Goal: Task Accomplishment & Management: Manage account settings

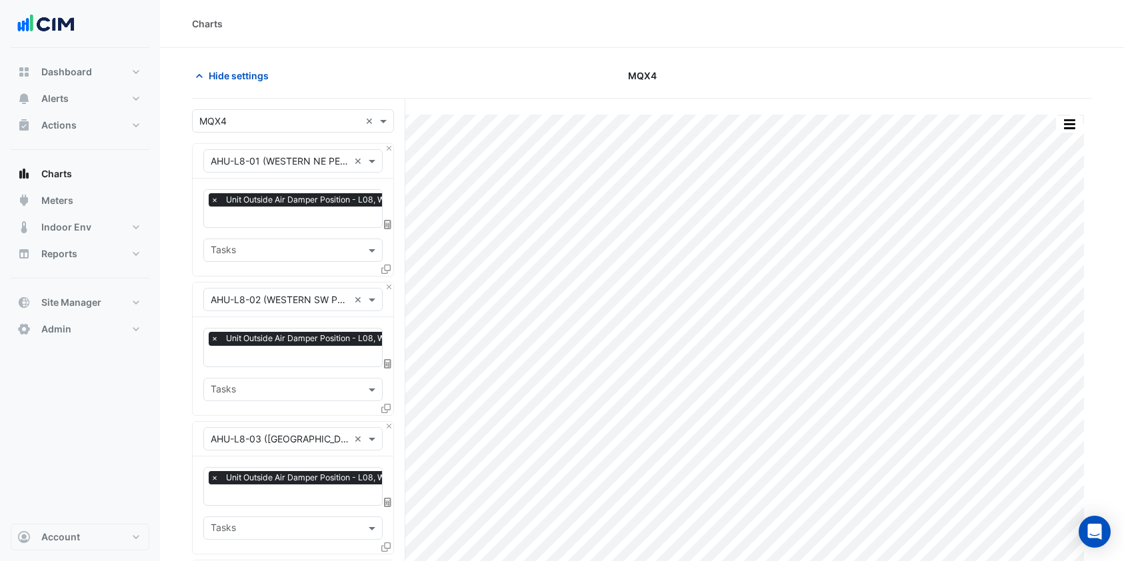
click at [65, 96] on span "Alerts" at bounding box center [54, 98] width 27 height 13
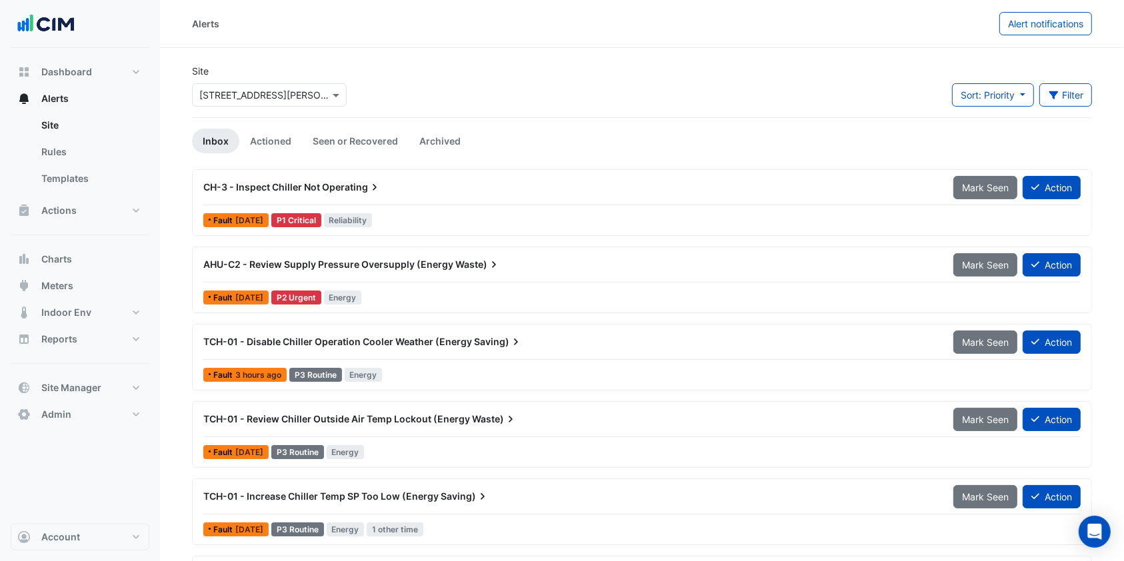
click at [277, 97] on input "text" at bounding box center [255, 96] width 113 height 14
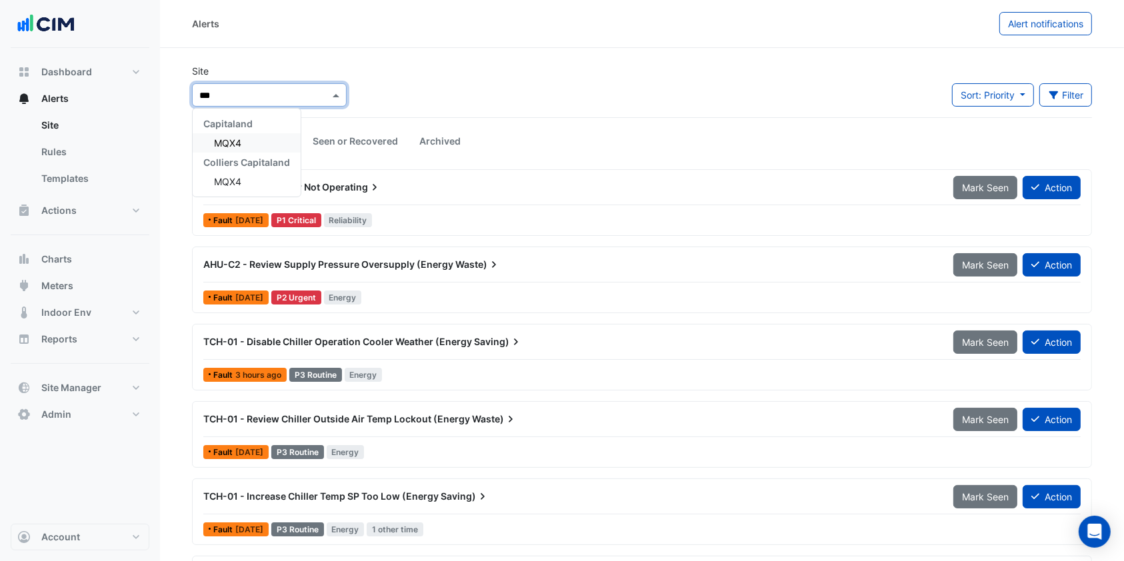
type input "****"
click at [235, 137] on span "MQX4" at bounding box center [227, 142] width 27 height 11
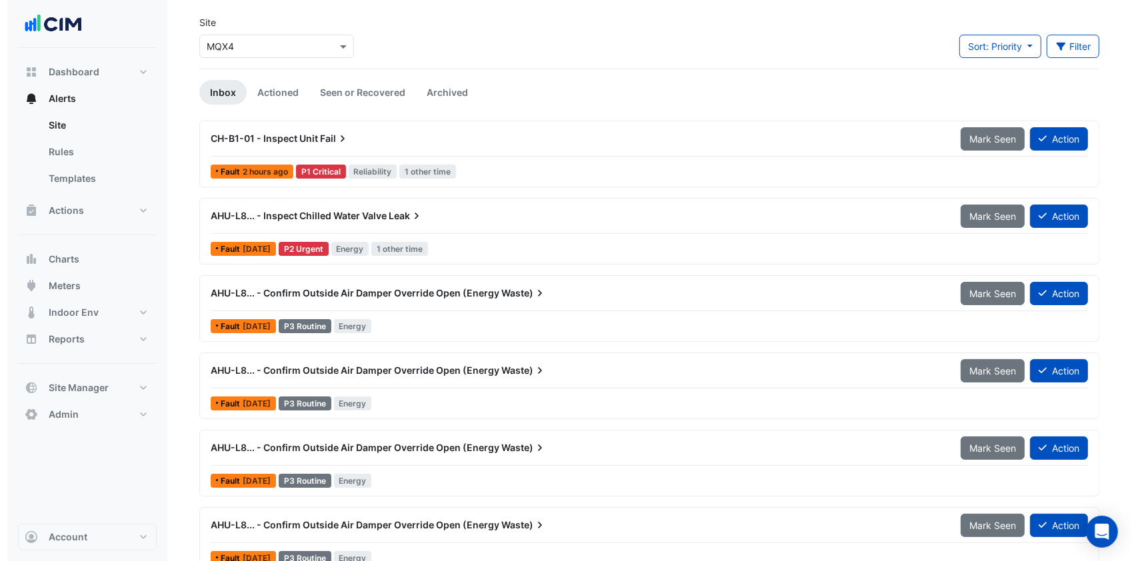
scroll to position [70, 0]
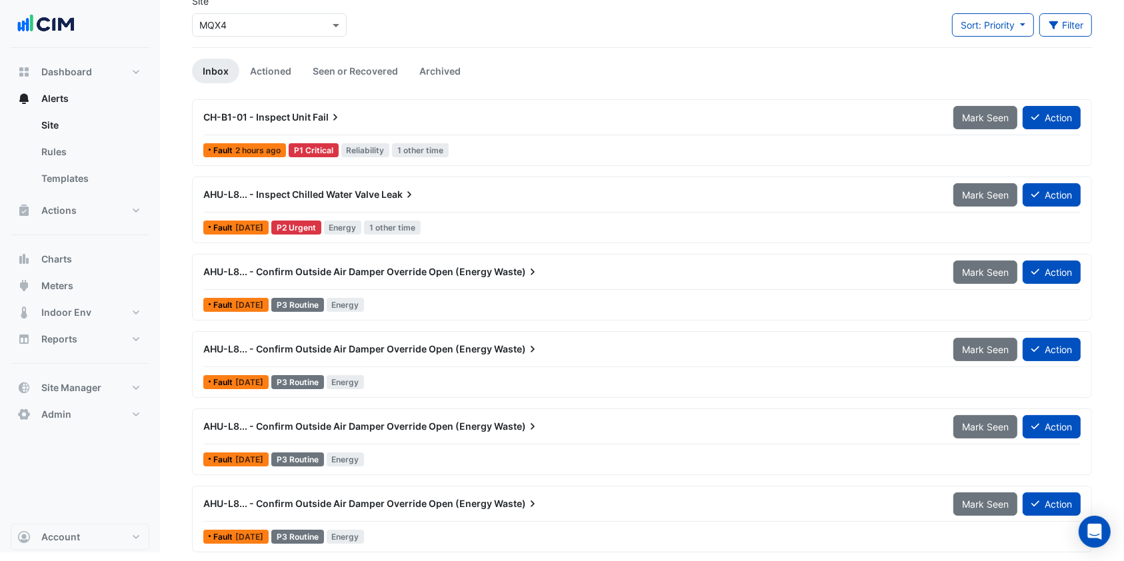
click at [431, 363] on div "AHU-L8... - Confirm Outside Air Damper Override Open (Energy Waste) Mark Seen A…" at bounding box center [641, 352] width 877 height 30
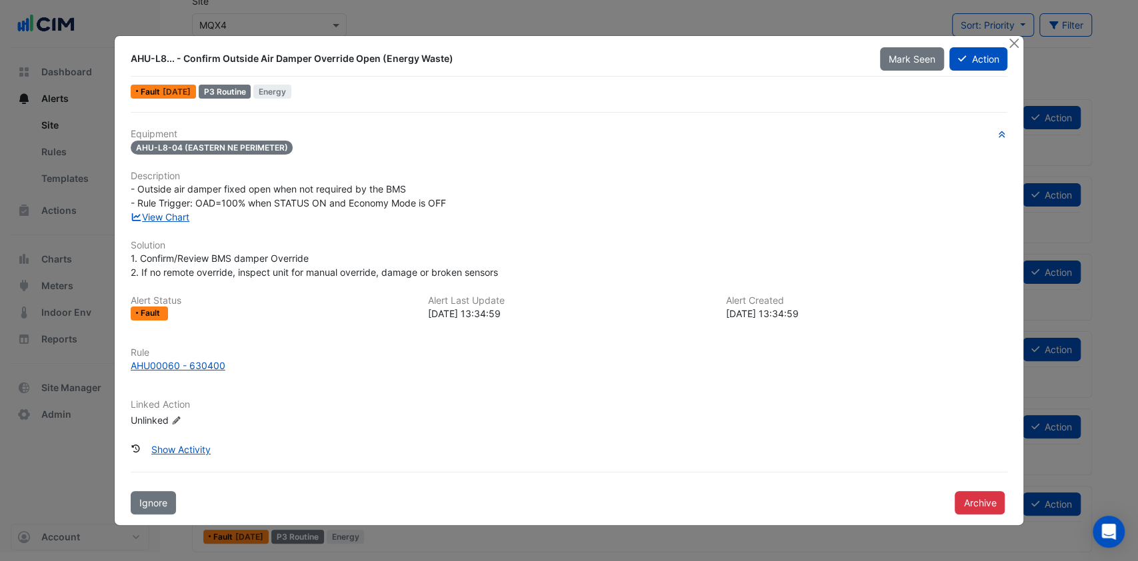
click at [1009, 42] on button "Close" at bounding box center [1014, 43] width 14 height 14
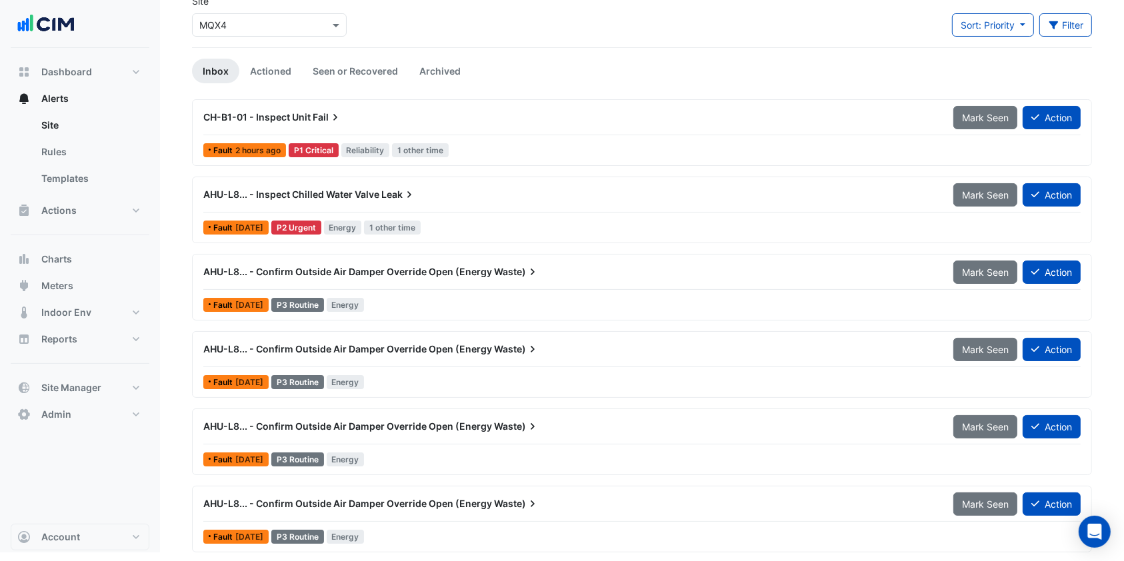
click at [472, 373] on div "Fault [DATE] P3 Routine Energy" at bounding box center [642, 382] width 880 height 19
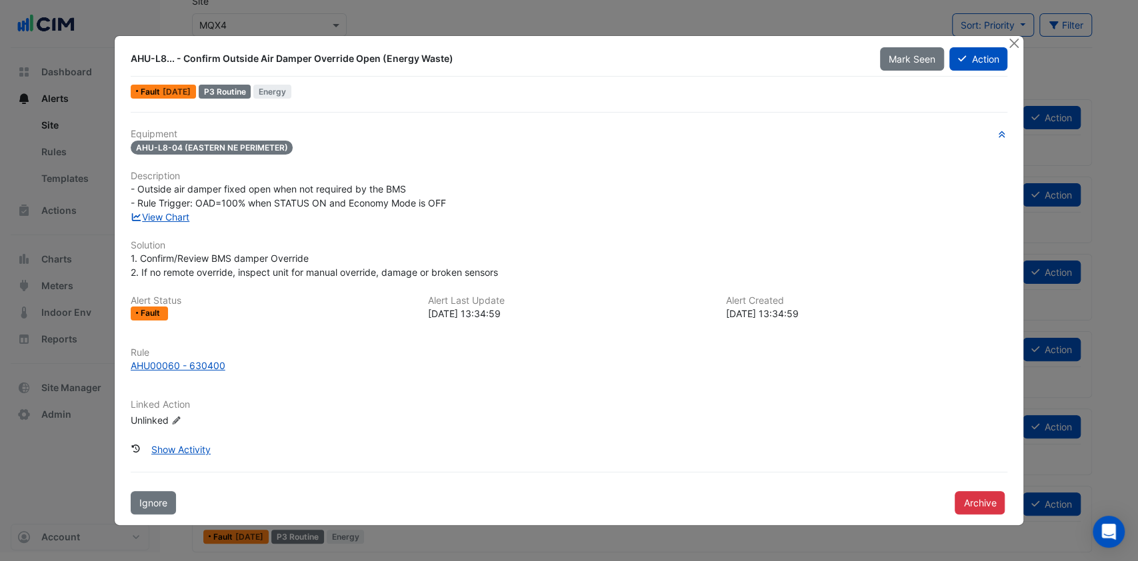
click at [986, 56] on button "Action" at bounding box center [978, 58] width 58 height 23
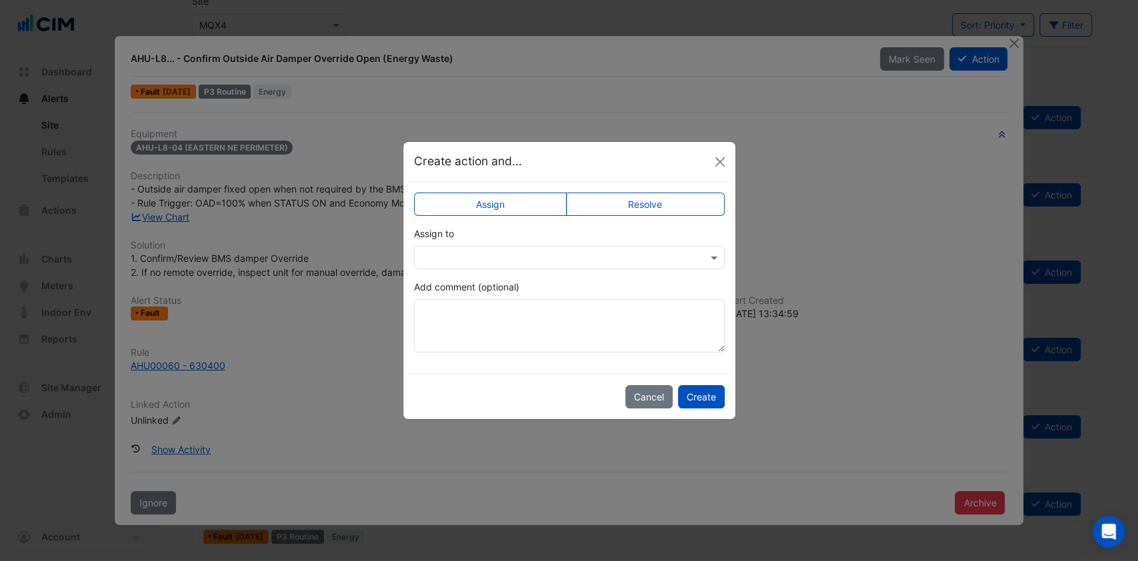
click at [595, 258] on input "text" at bounding box center [555, 258] width 269 height 14
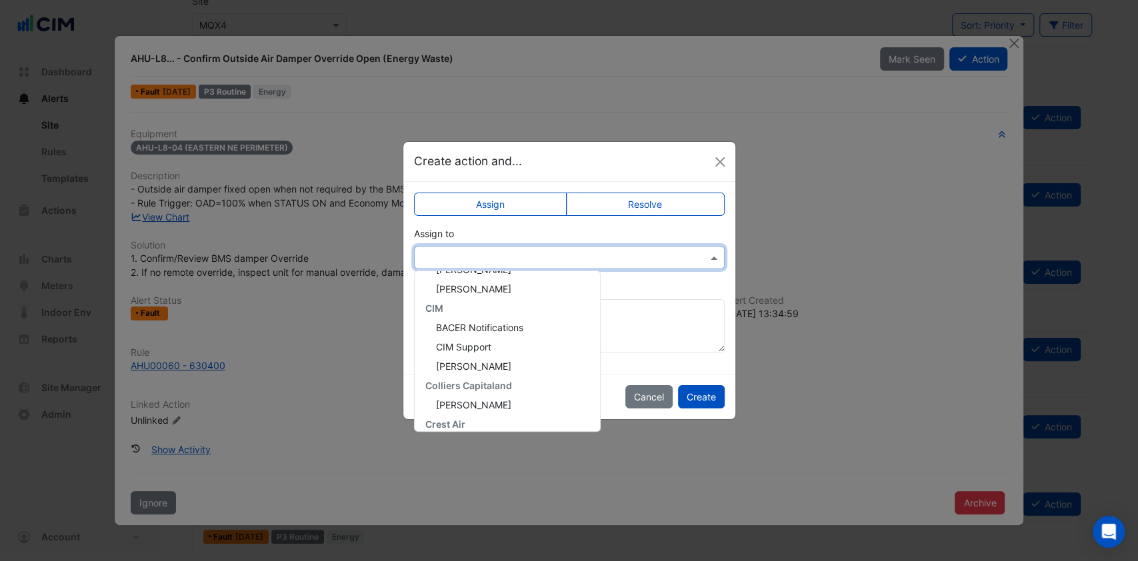
scroll to position [83, 0]
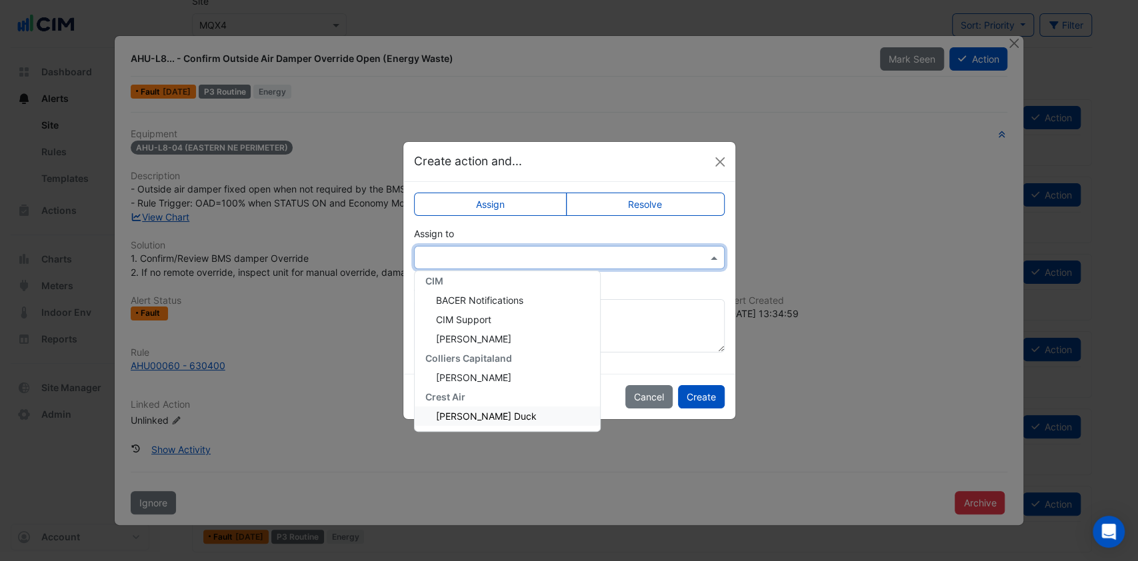
click at [462, 413] on span "[PERSON_NAME] Duck" at bounding box center [486, 416] width 101 height 11
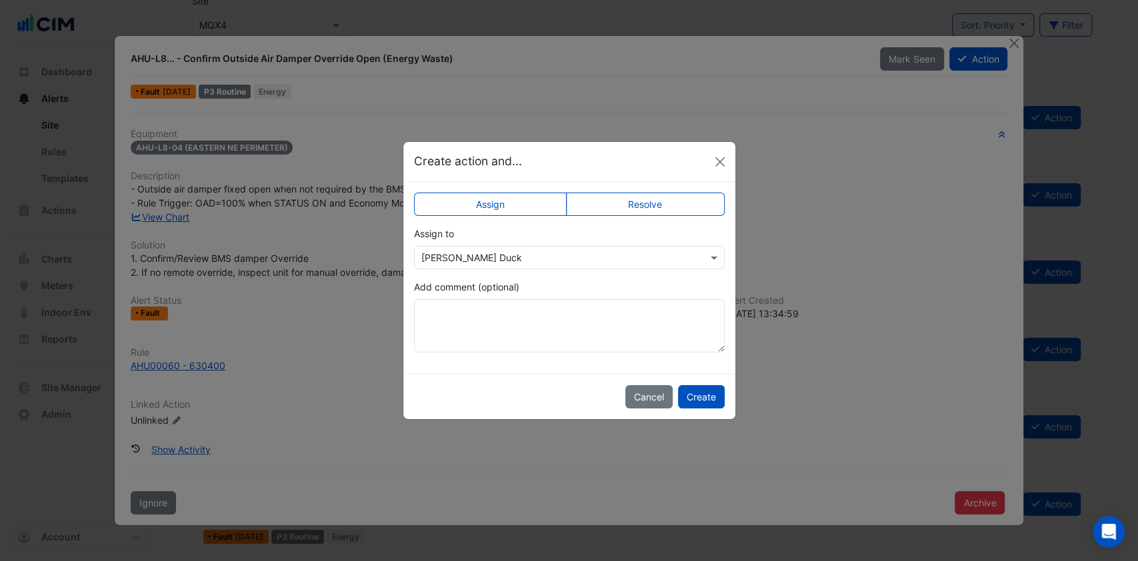
click at [695, 392] on button "Create" at bounding box center [701, 396] width 47 height 23
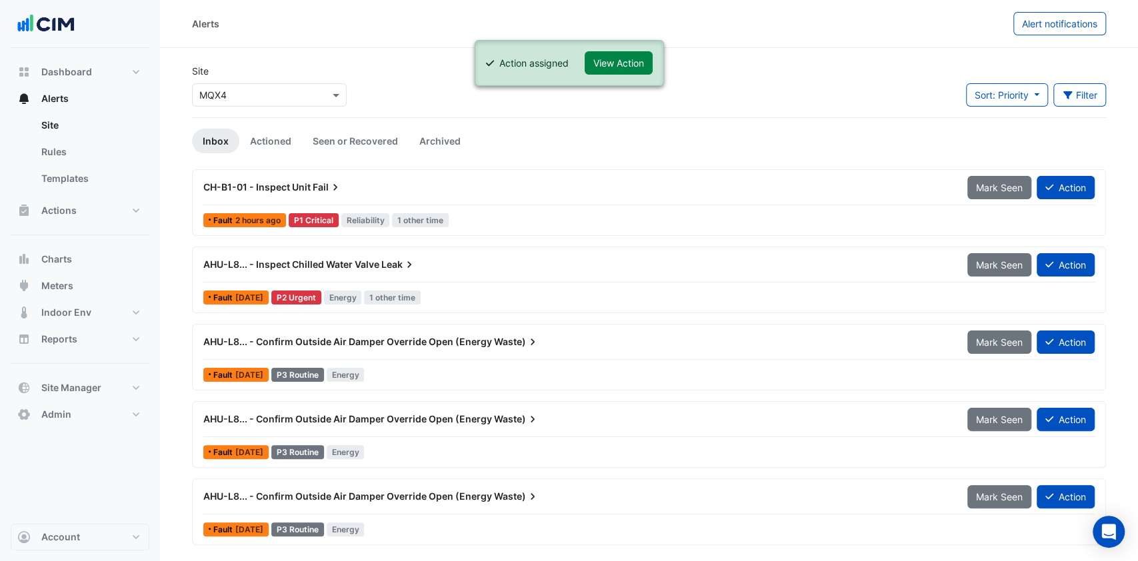
click at [637, 59] on button "View Action" at bounding box center [619, 62] width 68 height 23
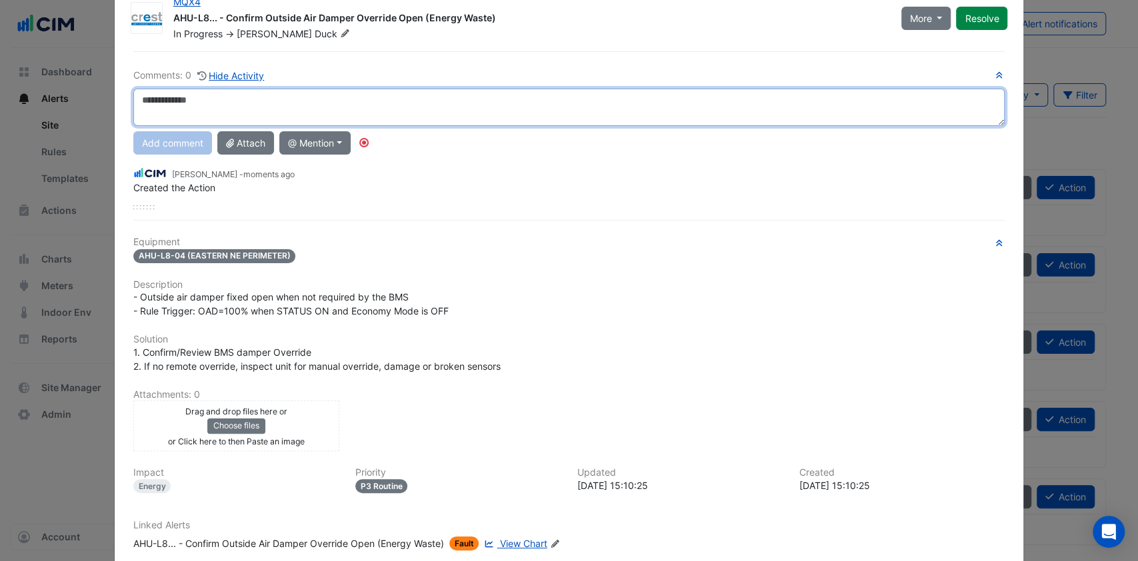
scroll to position [117, 0]
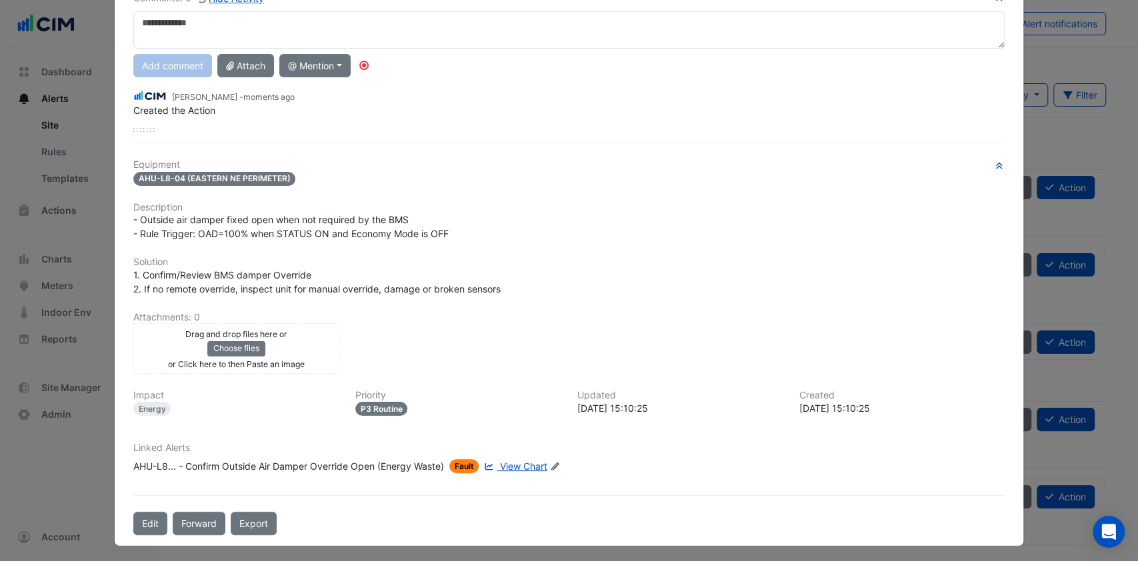
click at [555, 463] on icon at bounding box center [555, 467] width 8 height 8
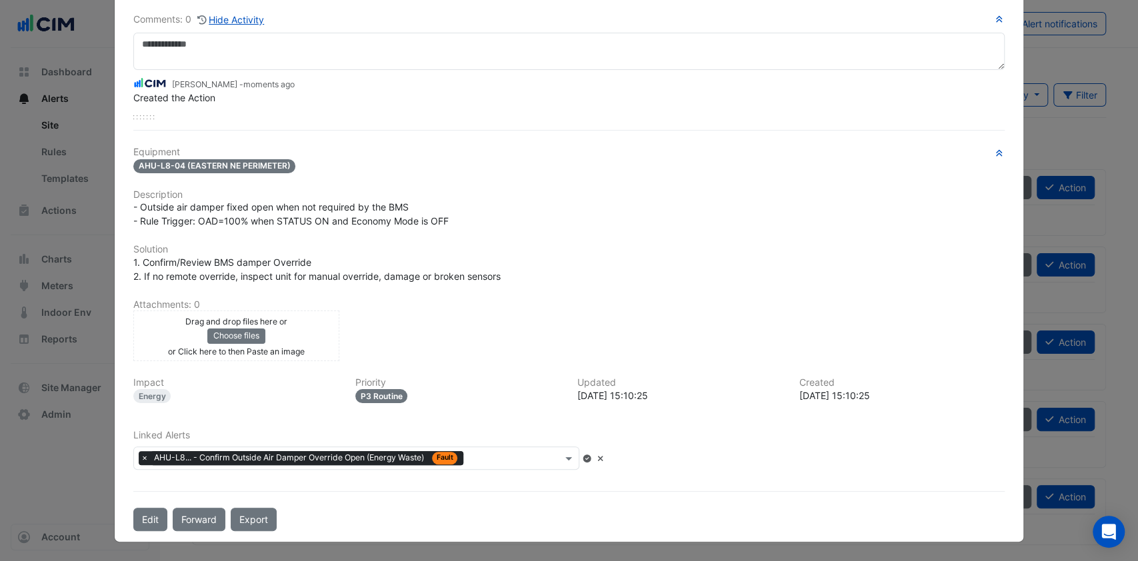
scroll to position [92, 0]
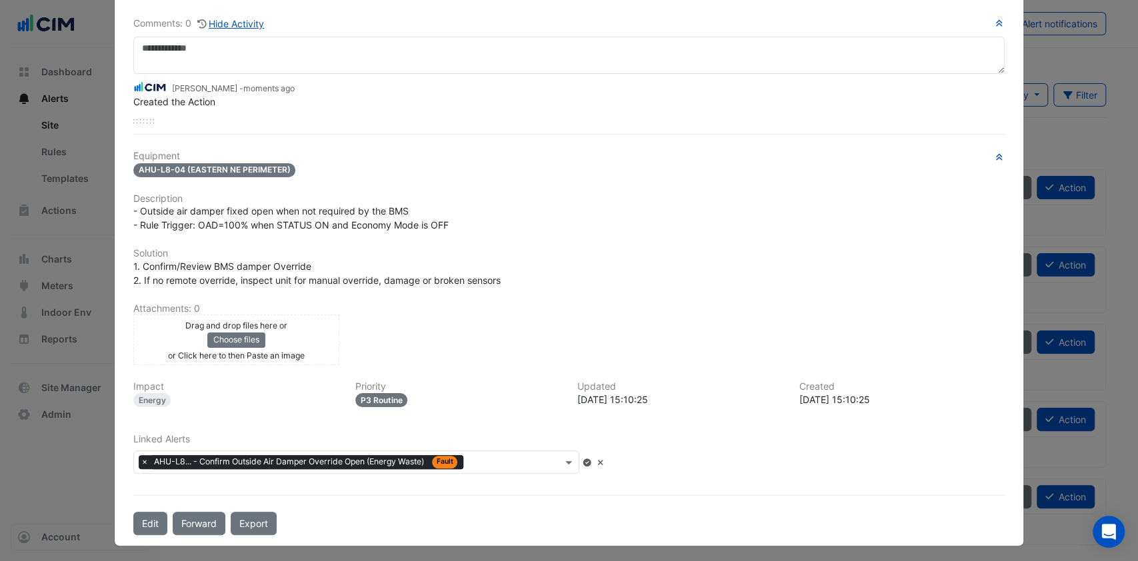
click at [493, 458] on input "text" at bounding box center [515, 464] width 93 height 14
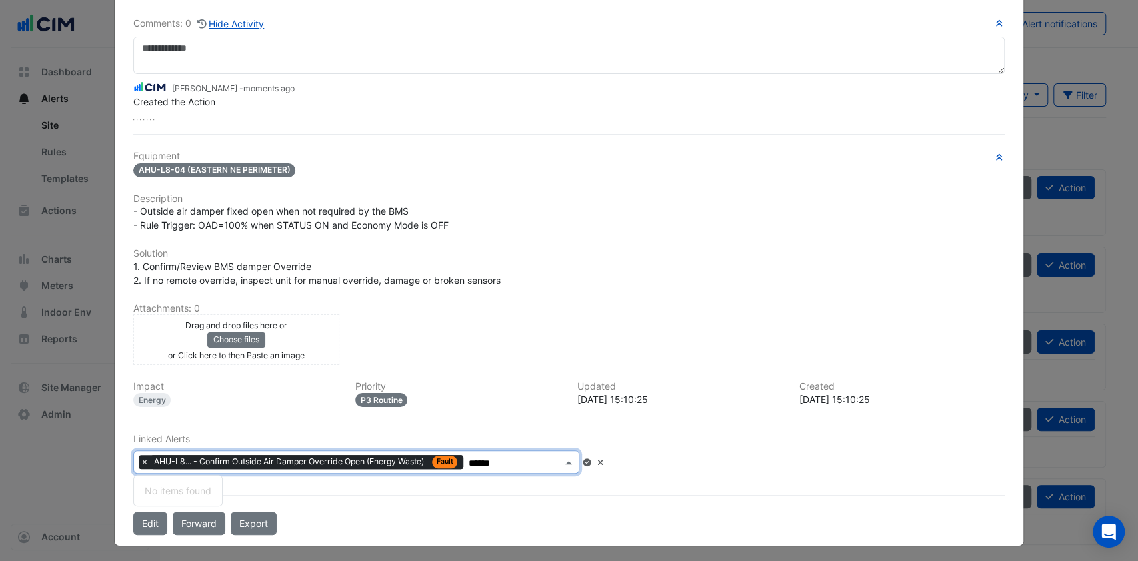
type input "*******"
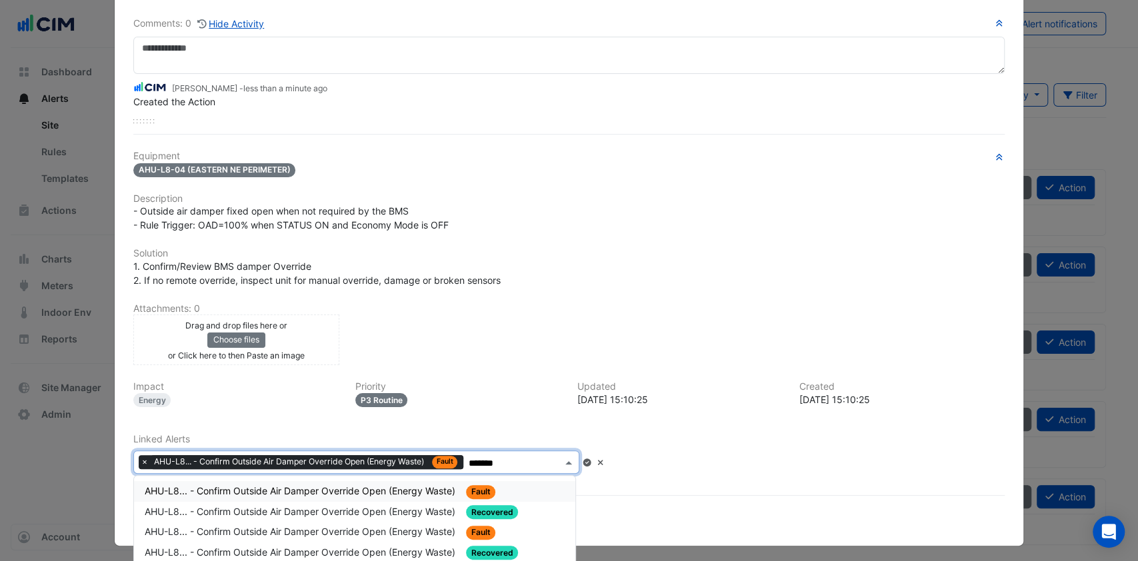
scroll to position [164, 0]
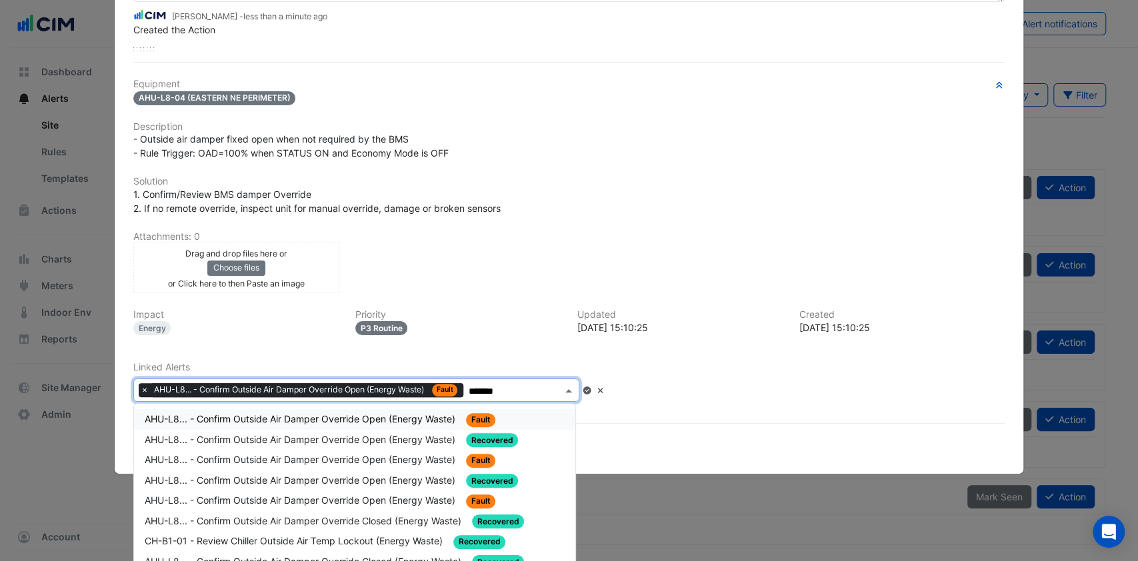
click at [393, 417] on span "AHU-L8... - Confirm Outside Air Damper Override Open (Energy Waste)" at bounding box center [301, 418] width 313 height 11
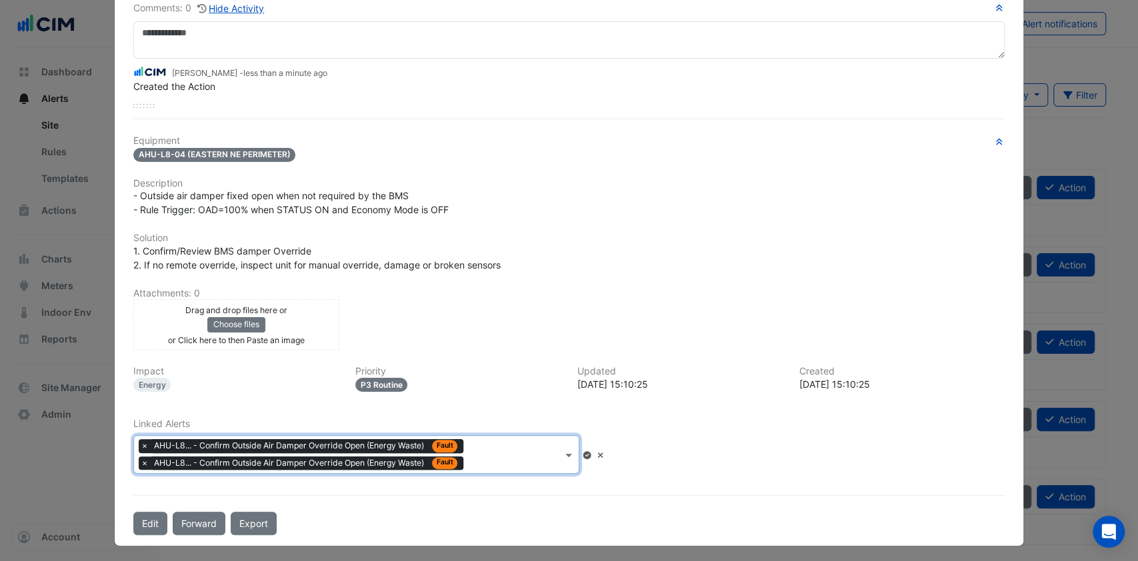
click at [498, 471] on div "Linked Alerts Type to search tickets × AHU-L8... - Confirm Outside Air Damper O…" at bounding box center [569, 452] width 888 height 66
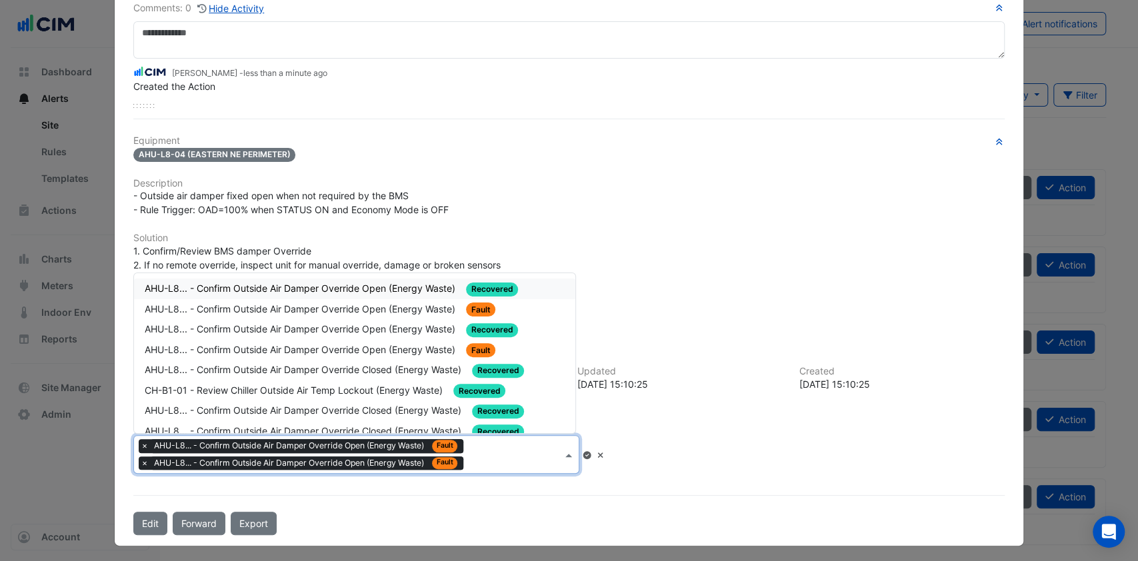
click at [498, 465] on div "Type to search tickets × AHU-L8... - Confirm Outside Air Damper Override Open (…" at bounding box center [348, 454] width 429 height 37
click at [302, 344] on span "AHU-L8... - Confirm Outside Air Damper Override Open (Energy Waste)" at bounding box center [301, 349] width 313 height 11
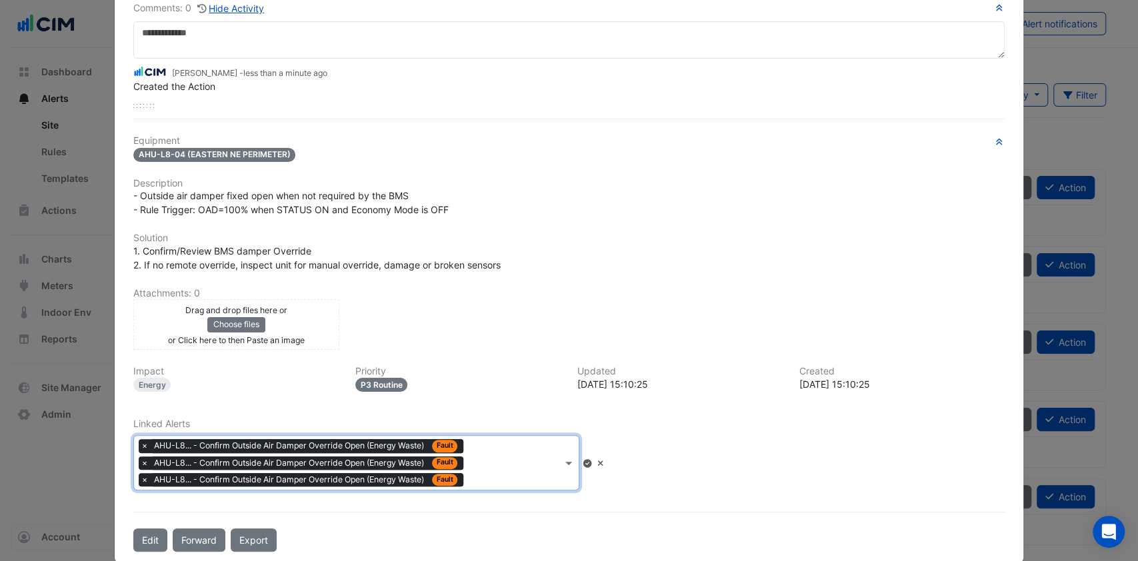
click at [483, 469] on div "Type to search tickets × AHU-L8... - Confirm Outside Air Damper Override Open (…" at bounding box center [348, 463] width 429 height 54
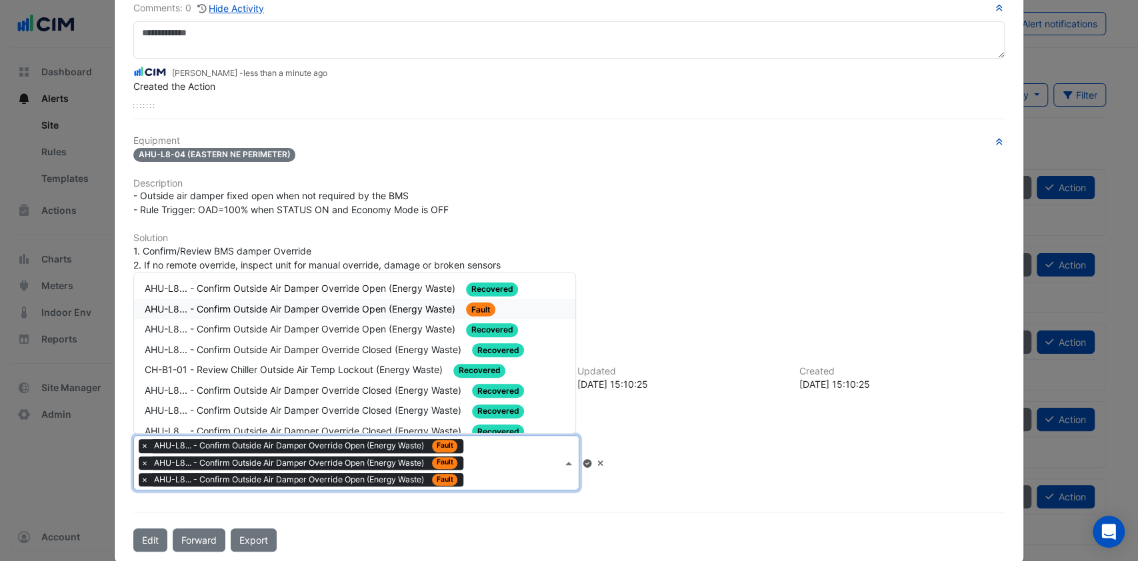
click at [371, 303] on span "AHU-L8... - Confirm Outside Air Damper Override Open (Energy Waste)" at bounding box center [301, 308] width 313 height 11
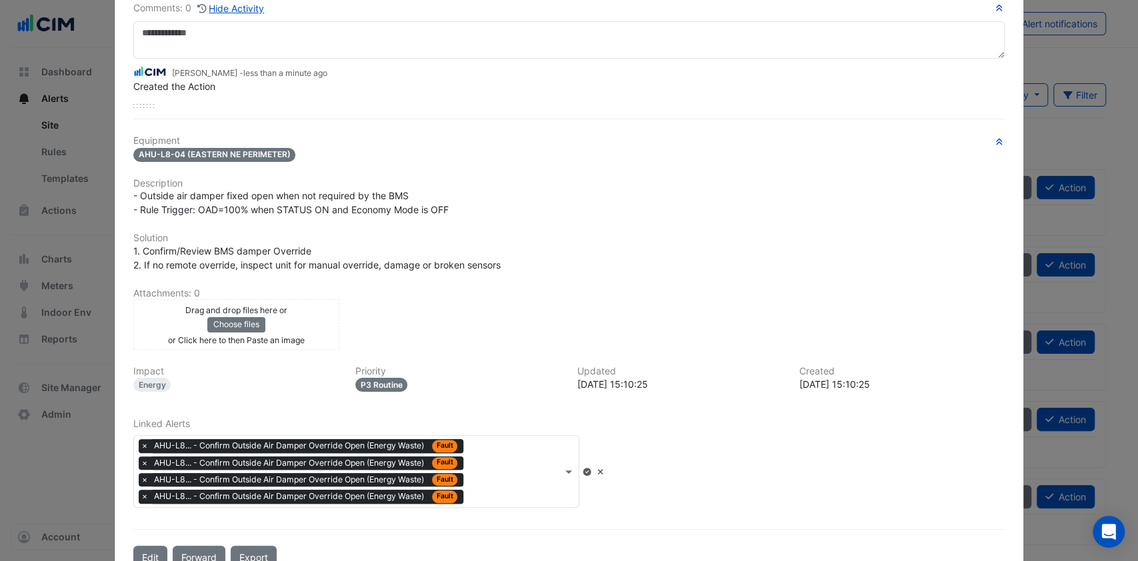
click at [784, 465] on div "Linked Alerts Type to search tickets × AHU-L8... - Confirm Outside Air Damper O…" at bounding box center [569, 463] width 888 height 89
click at [591, 468] on icon at bounding box center [587, 472] width 8 height 8
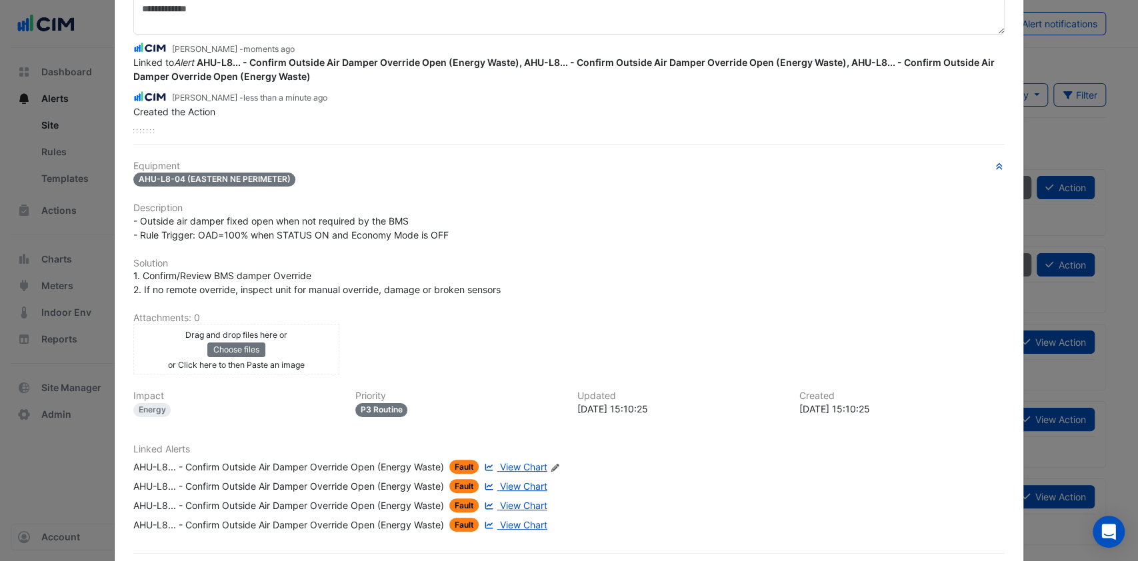
scroll to position [189, 0]
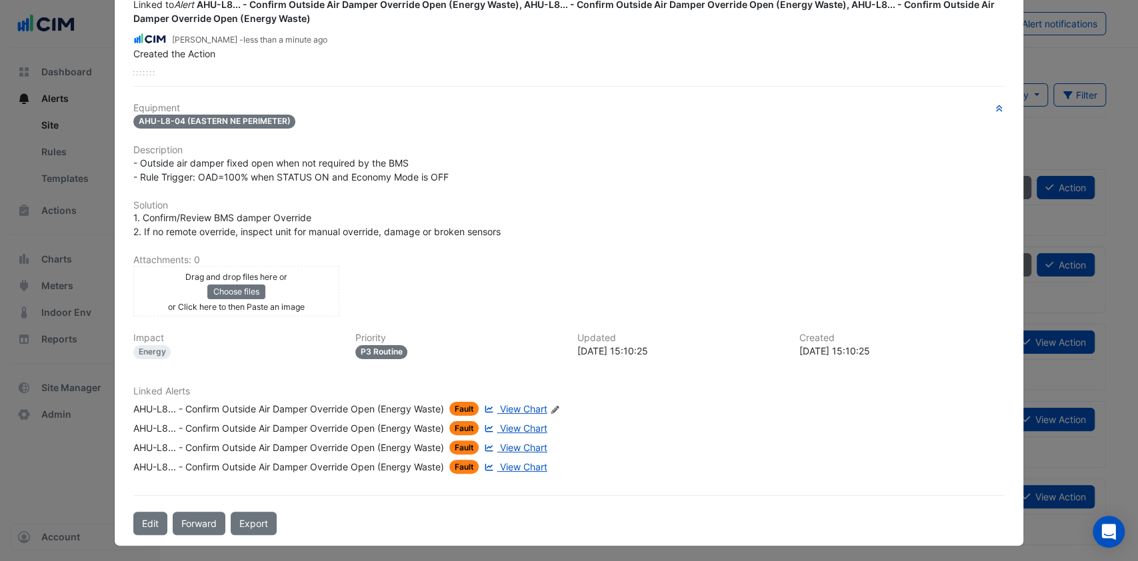
click at [201, 519] on button "Forward" at bounding box center [199, 523] width 53 height 23
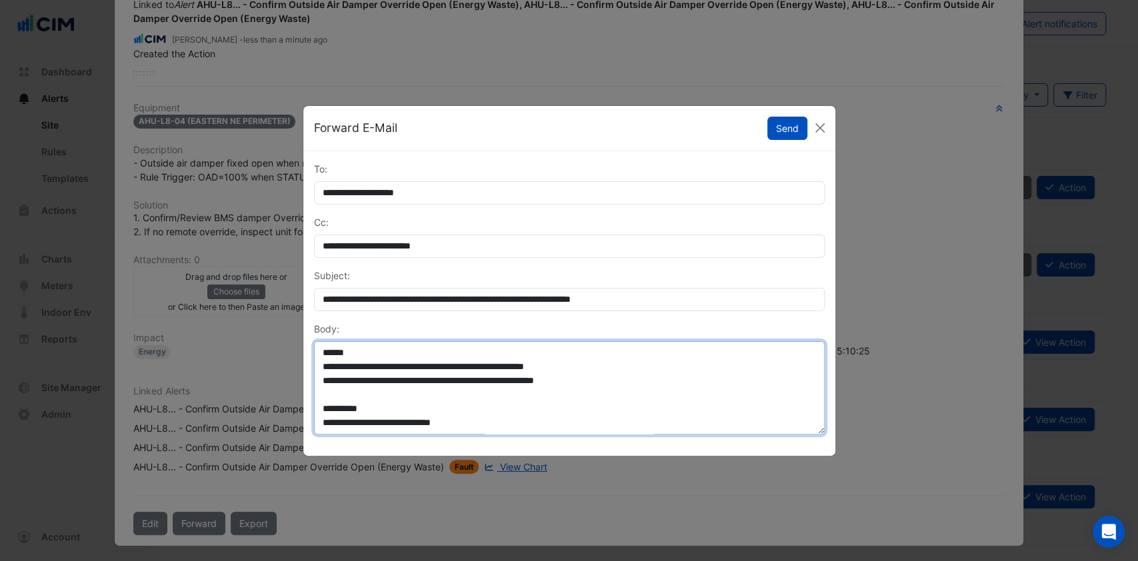
scroll to position [140, 0]
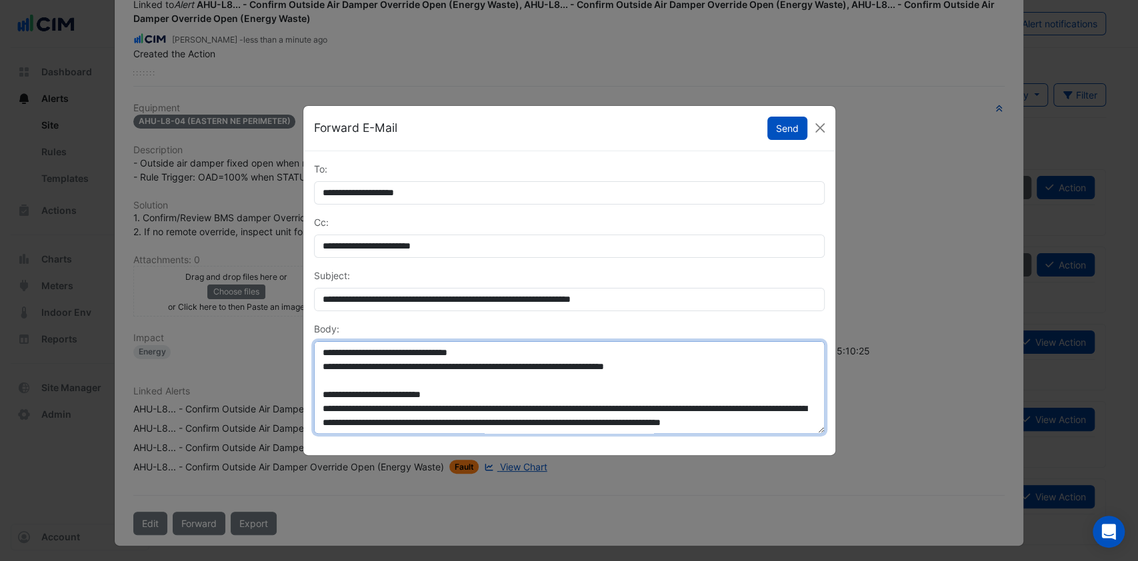
drag, startPoint x: 325, startPoint y: 349, endPoint x: 445, endPoint y: 457, distance: 161.4
click at [579, 511] on ngb-modal-window "**********" at bounding box center [569, 280] width 1138 height 561
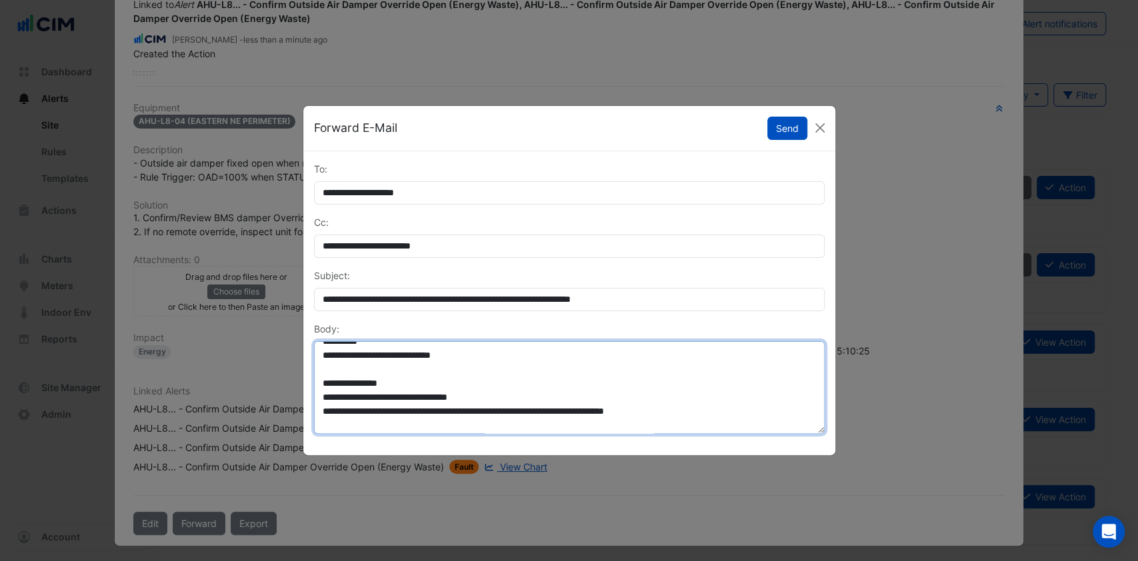
scroll to position [0, 0]
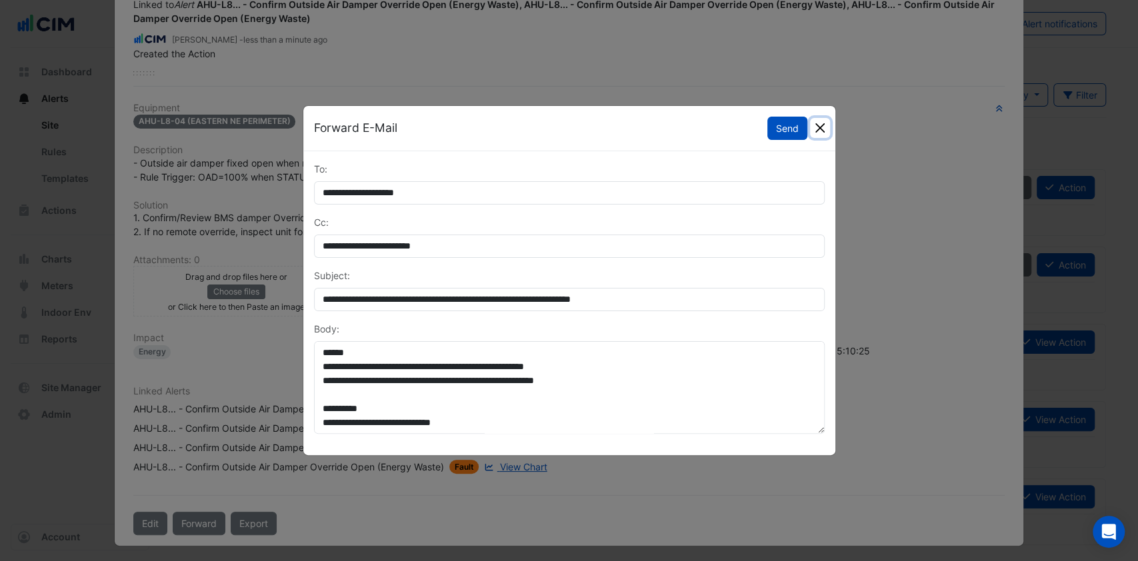
click at [818, 128] on button "Close" at bounding box center [820, 128] width 20 height 20
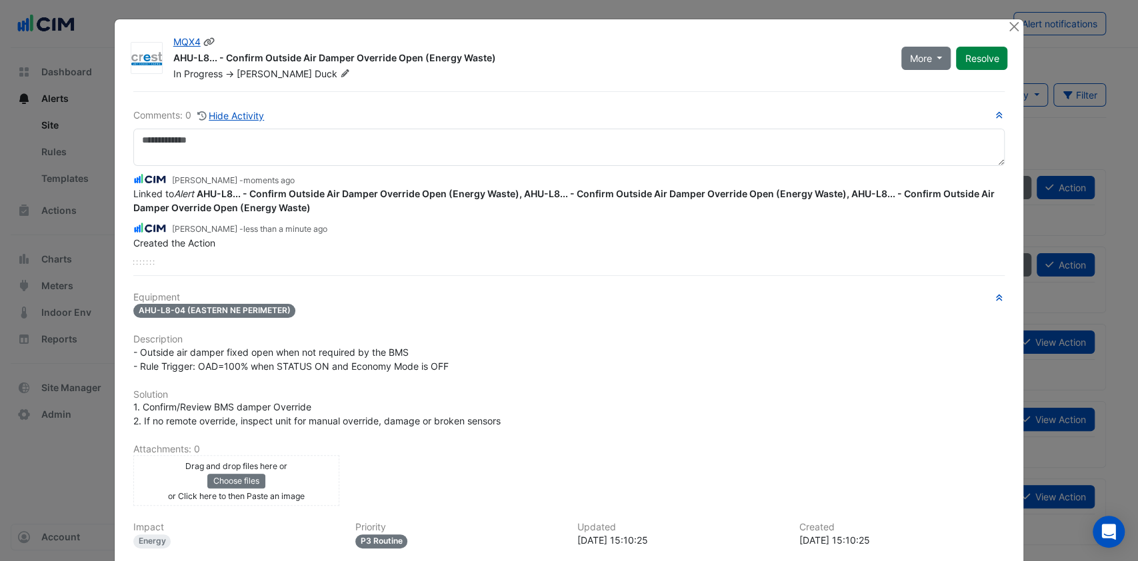
drag, startPoint x: 485, startPoint y: 53, endPoint x: 204, endPoint y: 51, distance: 281.3
click at [204, 51] on div "AHU-L8... - Confirm Outside Air Damper Override Open (Energy Waste)" at bounding box center [529, 59] width 712 height 16
click at [233, 51] on div "AHU-L8... - Confirm Outside Air Damper Override Open (Energy Waste)" at bounding box center [529, 59] width 712 height 16
drag, startPoint x: 483, startPoint y: 60, endPoint x: 221, endPoint y: 57, distance: 262.0
click at [221, 57] on div "AHU-L8... - Confirm Outside Air Damper Override Open (Energy Waste)" at bounding box center [529, 59] width 712 height 16
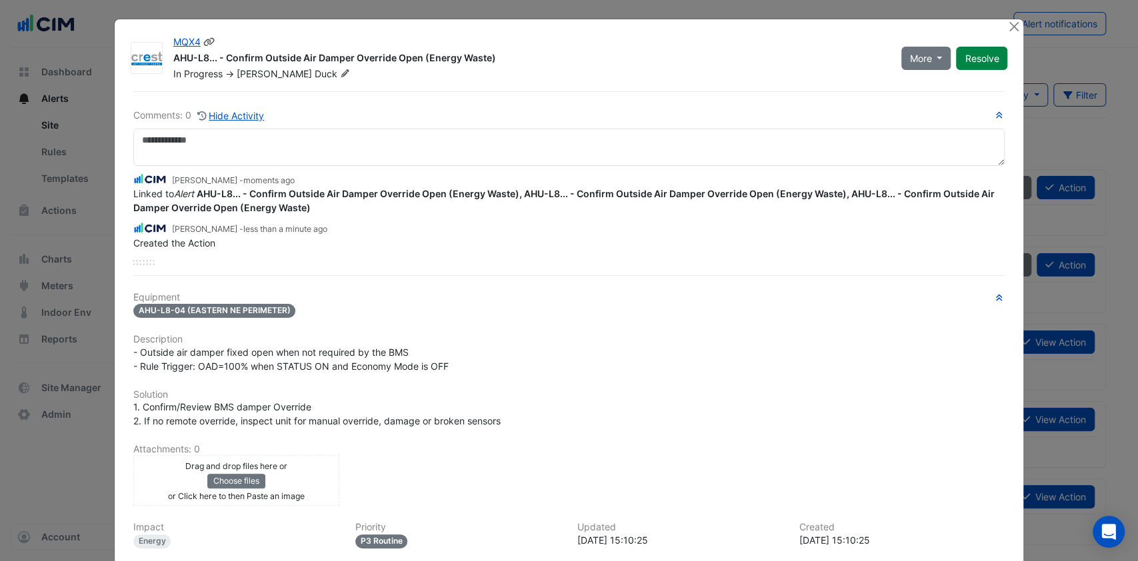
copy div "Confirm Outside Air Damper Override Open (Energy Waste"
click at [1007, 25] on button "Close" at bounding box center [1014, 26] width 14 height 14
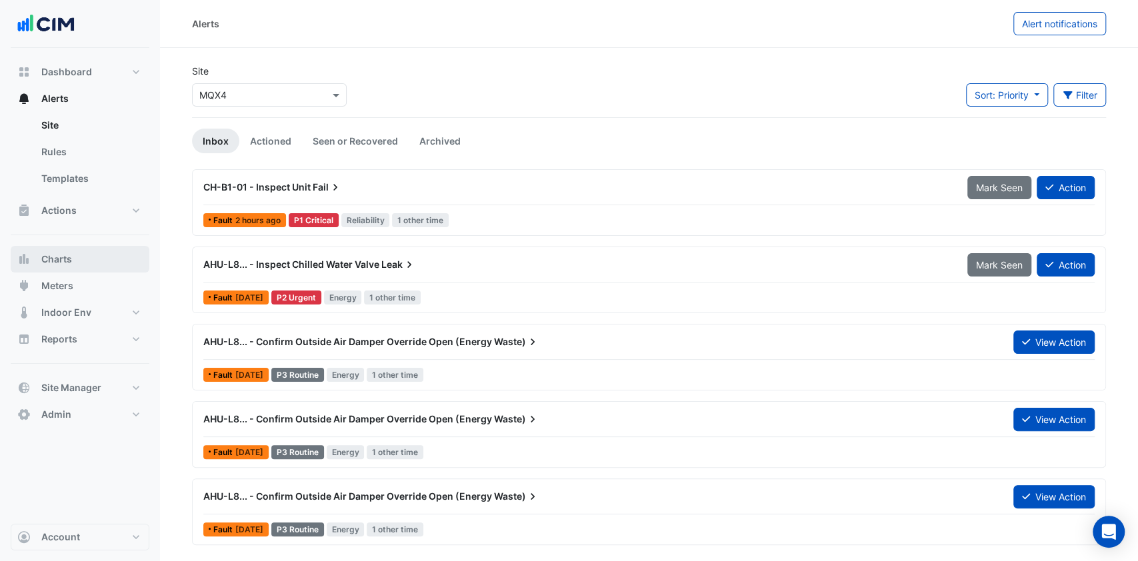
click at [59, 249] on button "Charts" at bounding box center [80, 259] width 139 height 27
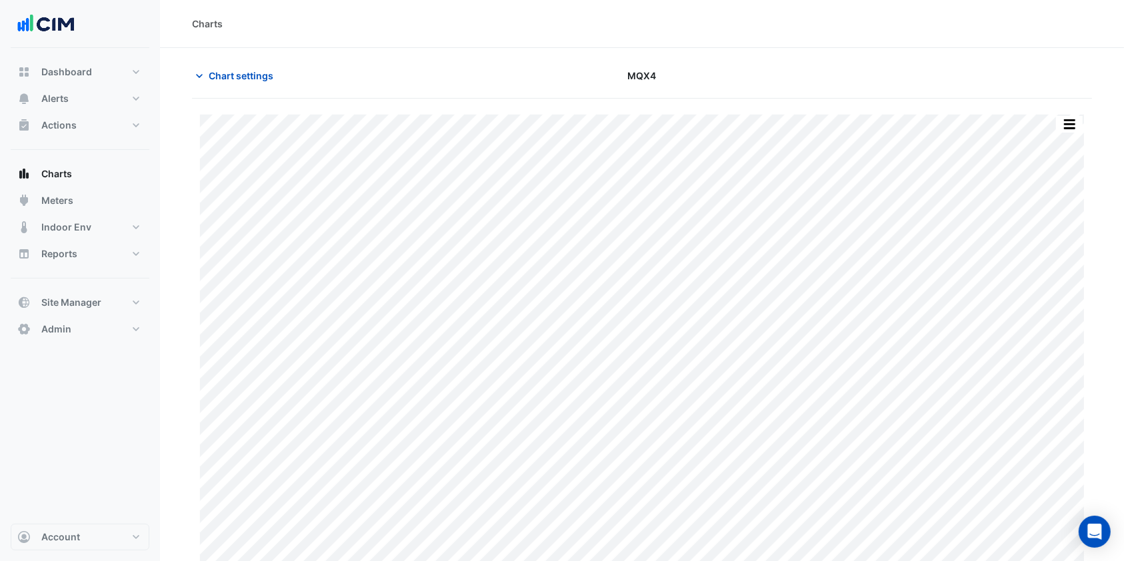
click at [265, 79] on span "Chart settings" at bounding box center [241, 76] width 65 height 14
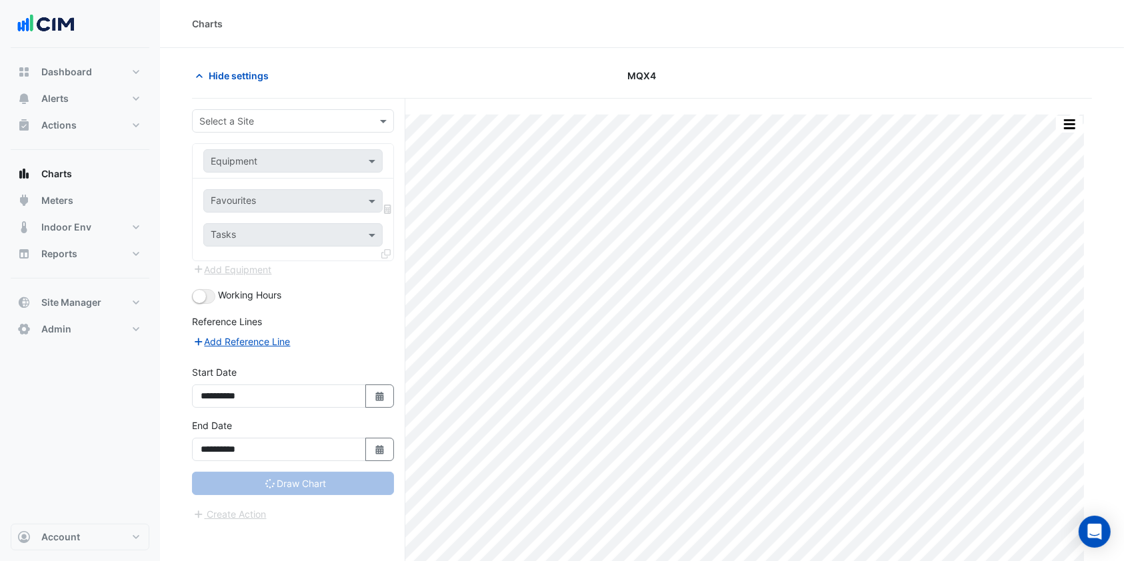
click at [251, 125] on input "text" at bounding box center [279, 122] width 161 height 14
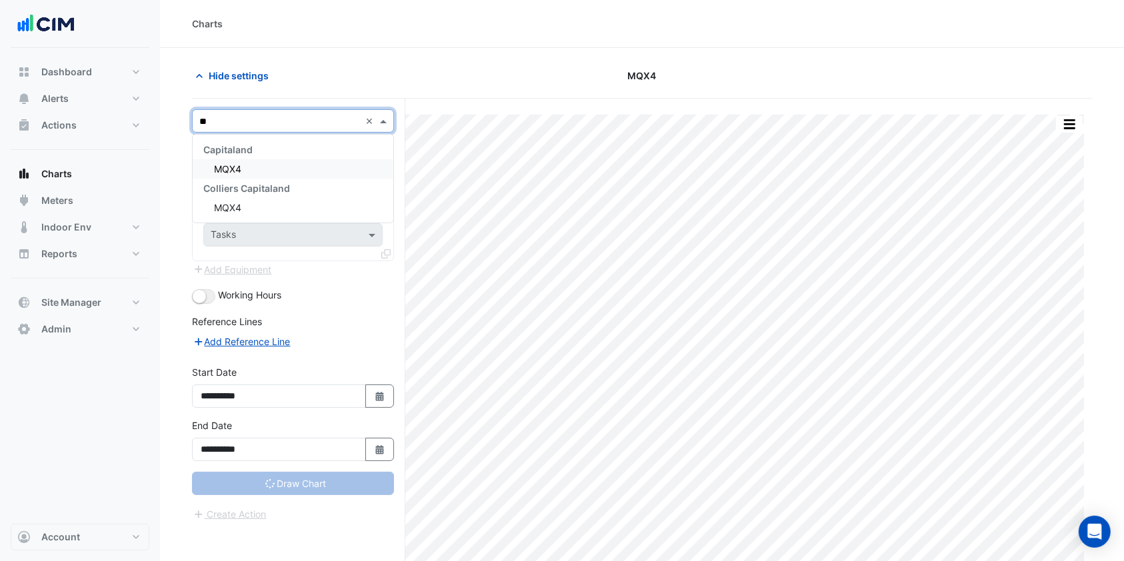
type input "***"
click at [266, 161] on div "MQX4" at bounding box center [293, 168] width 201 height 19
click at [369, 165] on span at bounding box center [373, 161] width 17 height 14
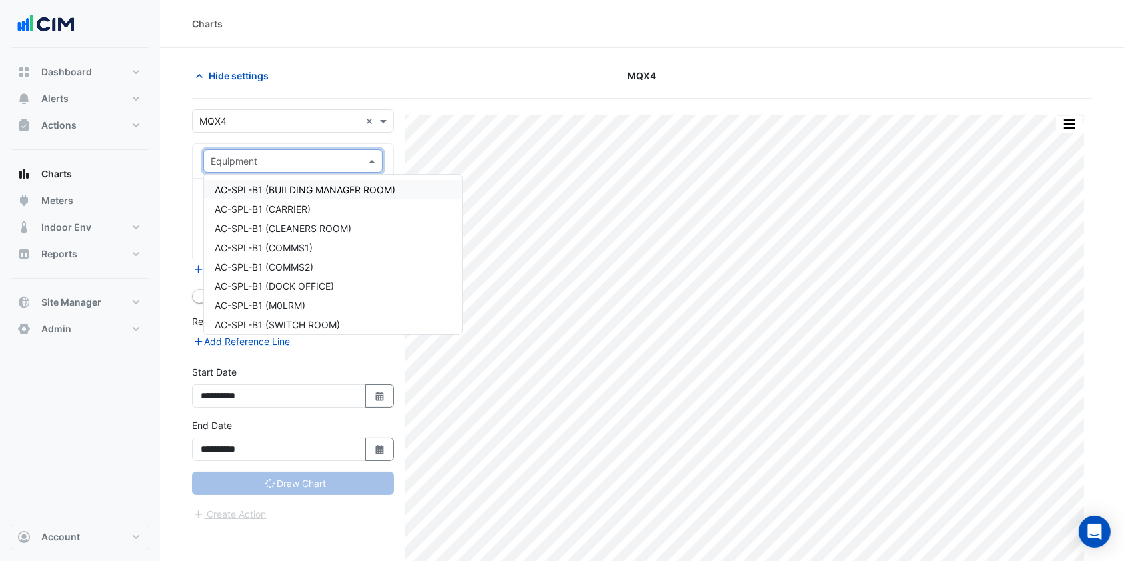
type input "*"
type input "**********"
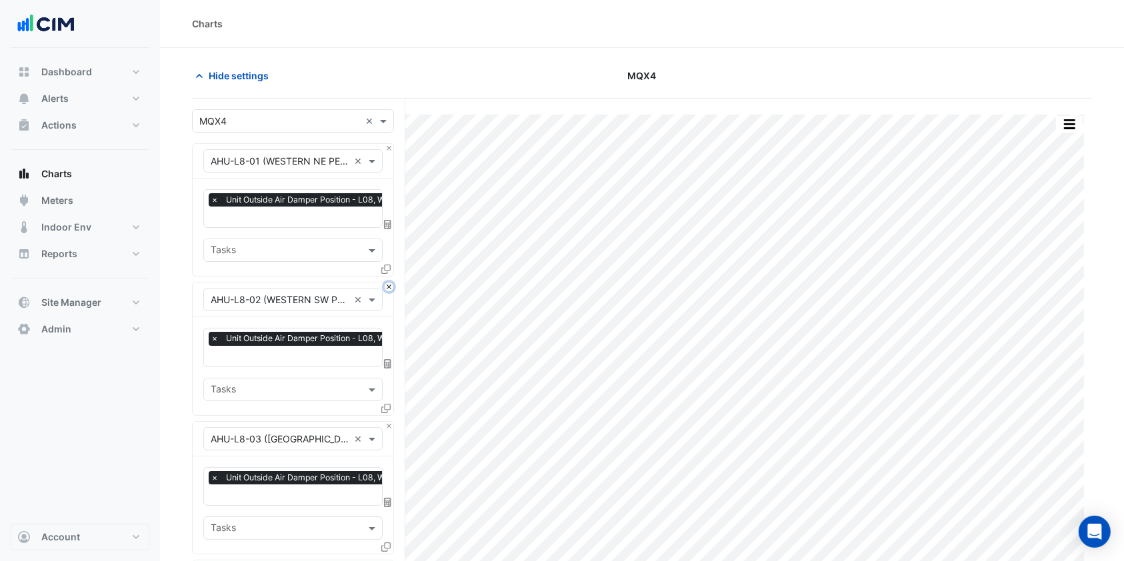
click at [390, 283] on button "Close" at bounding box center [389, 287] width 9 height 9
click at [390, 422] on button "Close" at bounding box center [389, 426] width 9 height 9
click at [390, 283] on button "Close" at bounding box center [389, 287] width 9 height 9
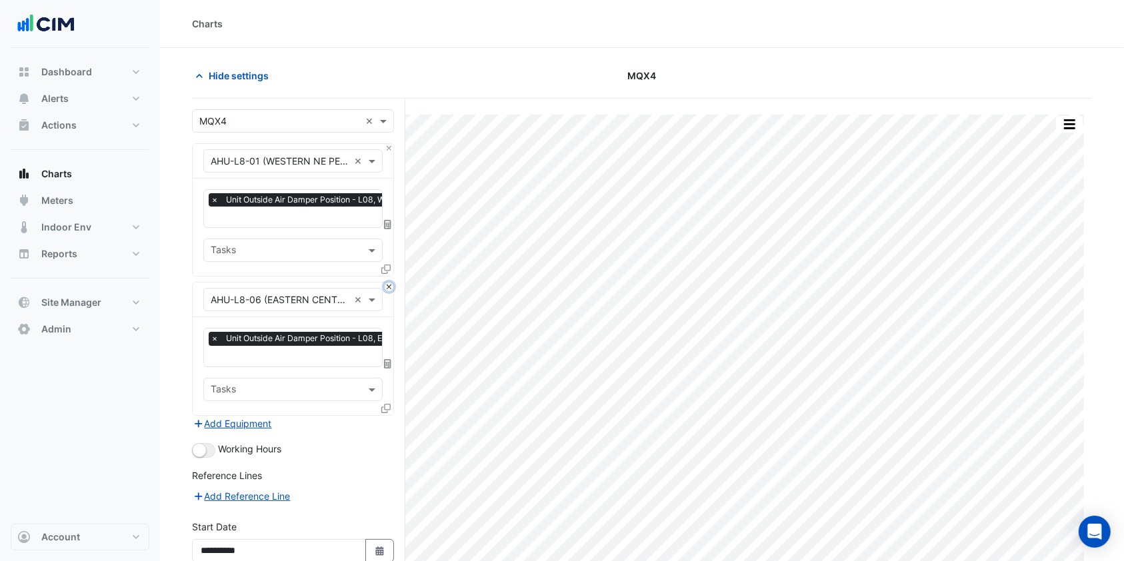
click at [390, 283] on button "Close" at bounding box center [389, 287] width 9 height 9
click at [390, 416] on div "Add Equipment" at bounding box center [293, 424] width 202 height 16
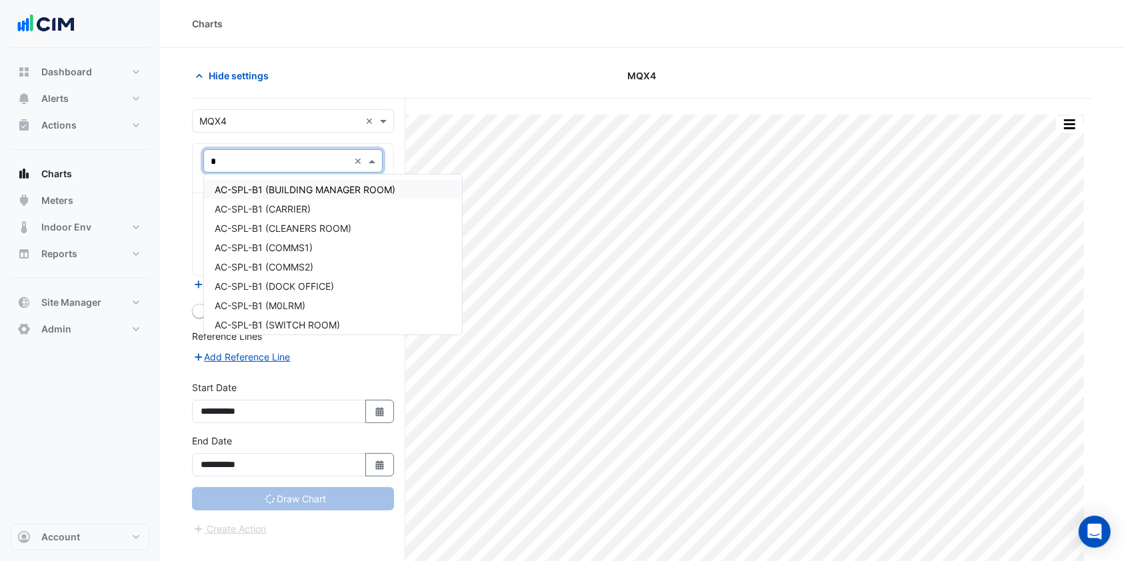
type input "**"
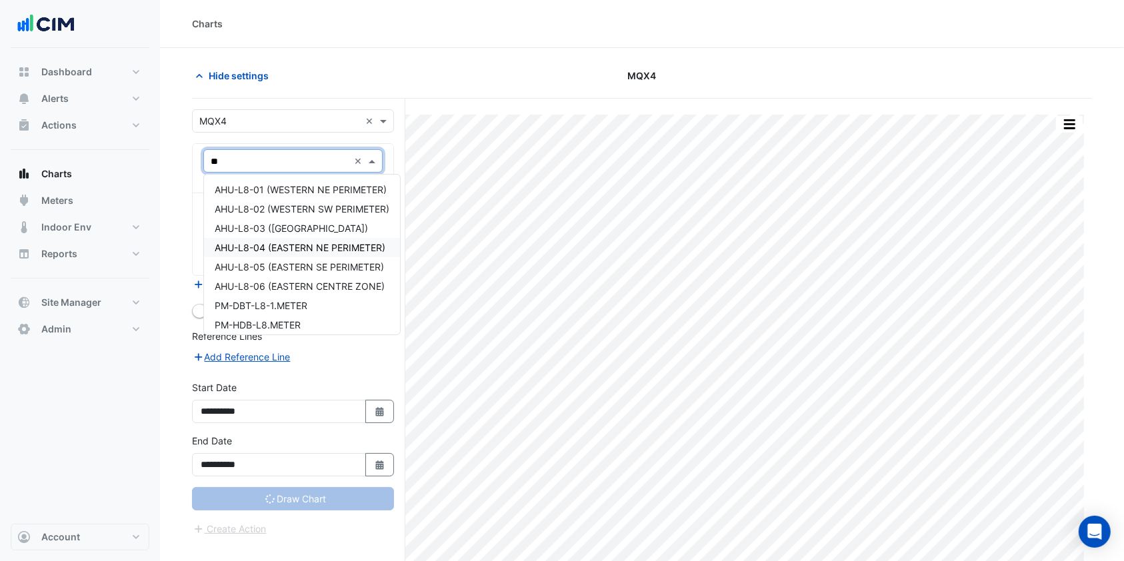
click at [307, 251] on span "AHU-L8-04 (EASTERN NE PERIMETER)" at bounding box center [300, 247] width 171 height 11
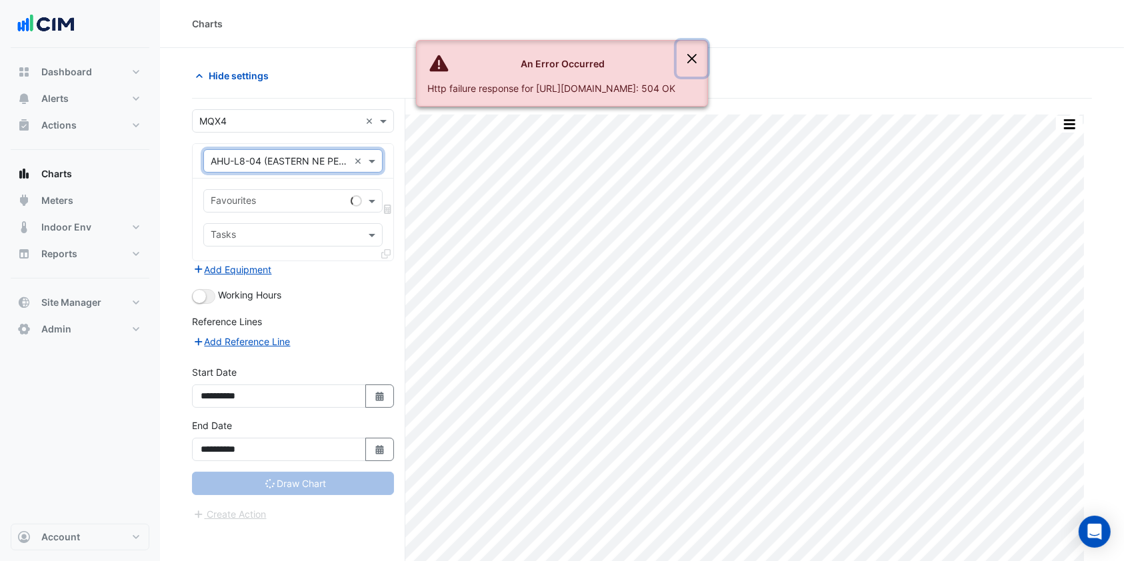
click at [707, 63] on button "Close" at bounding box center [692, 59] width 31 height 36
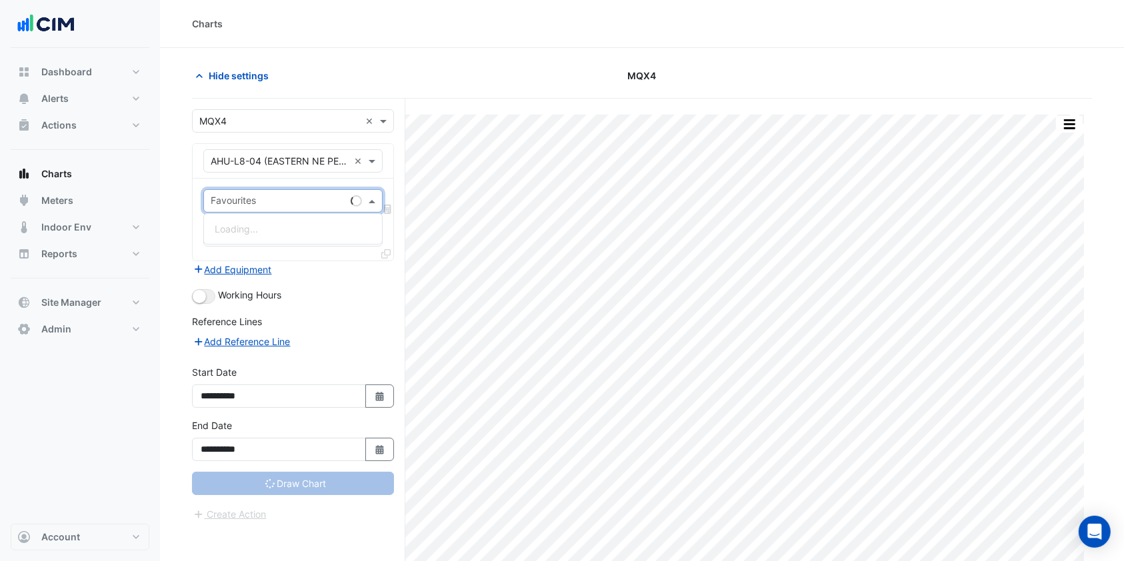
click at [371, 197] on span at bounding box center [373, 201] width 17 height 14
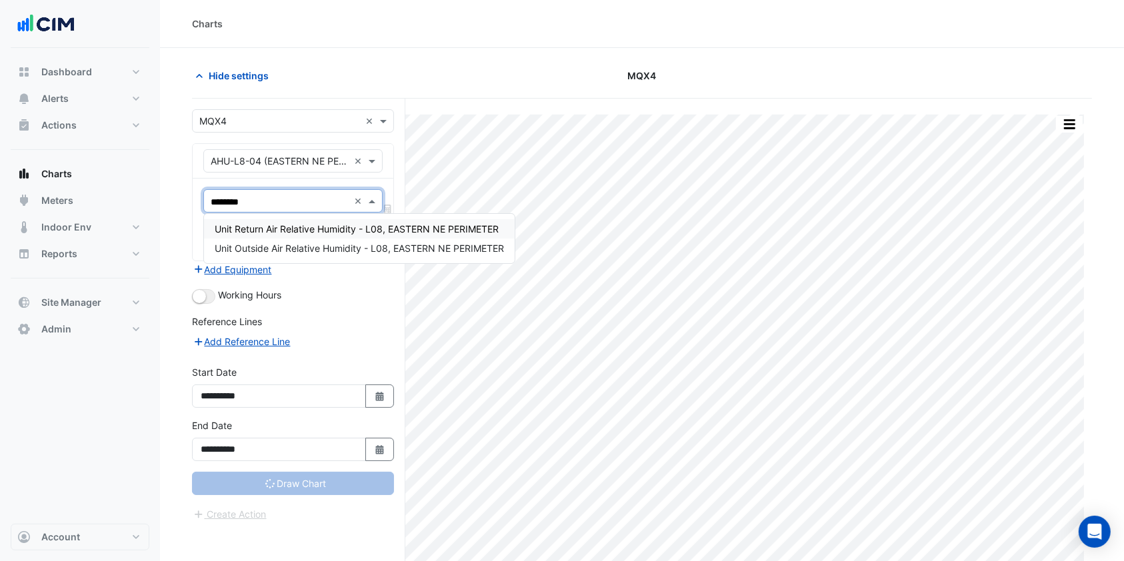
type input "********"
click at [352, 231] on span "Unit Return Air Relative Humidity - L08, EASTERN NE PERIMETER" at bounding box center [357, 228] width 284 height 11
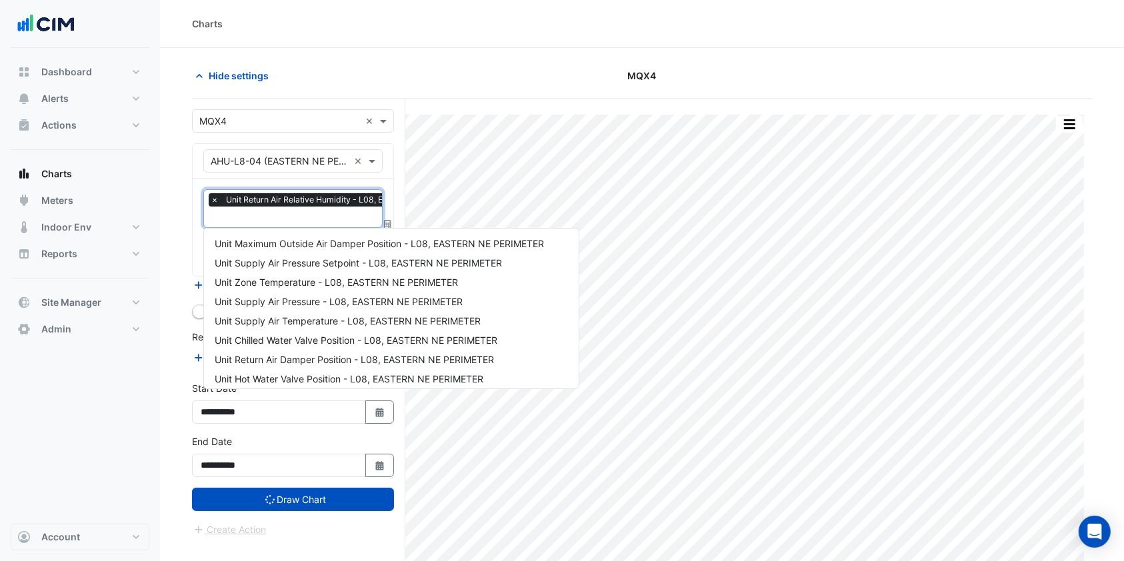
click at [348, 216] on input "text" at bounding box center [346, 218] width 270 height 14
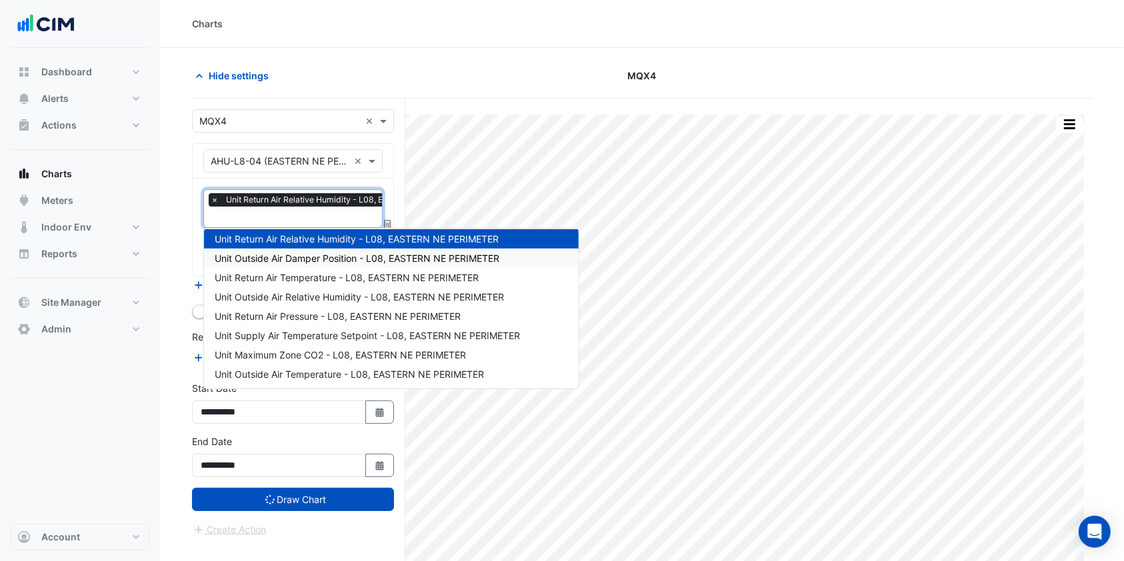
click at [277, 263] on span "Unit Outside Air Damper Position - L08, EASTERN NE PERIMETER" at bounding box center [357, 258] width 285 height 11
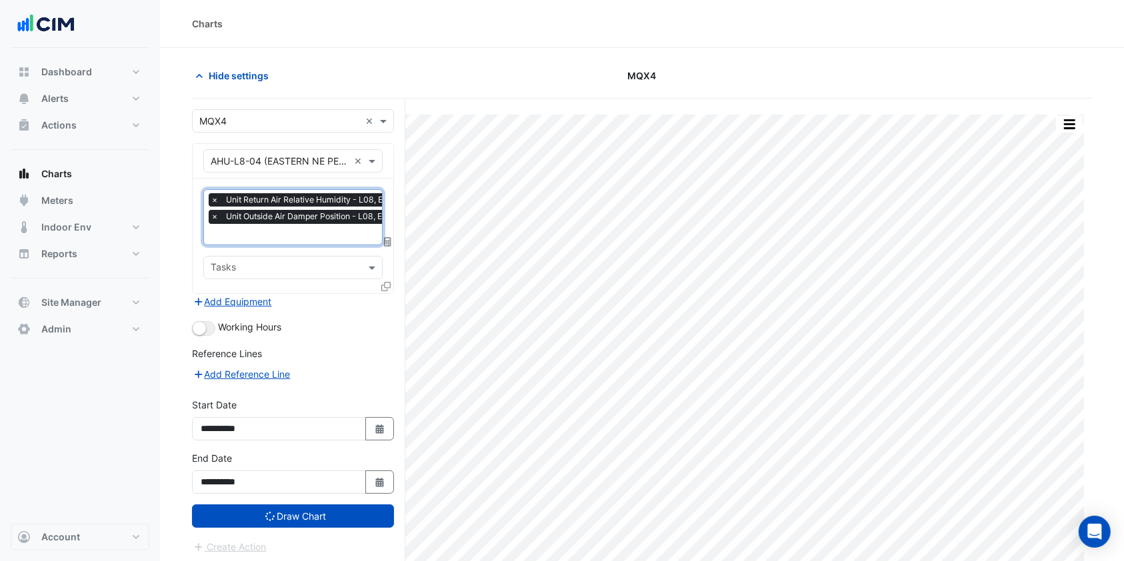
scroll to position [50, 0]
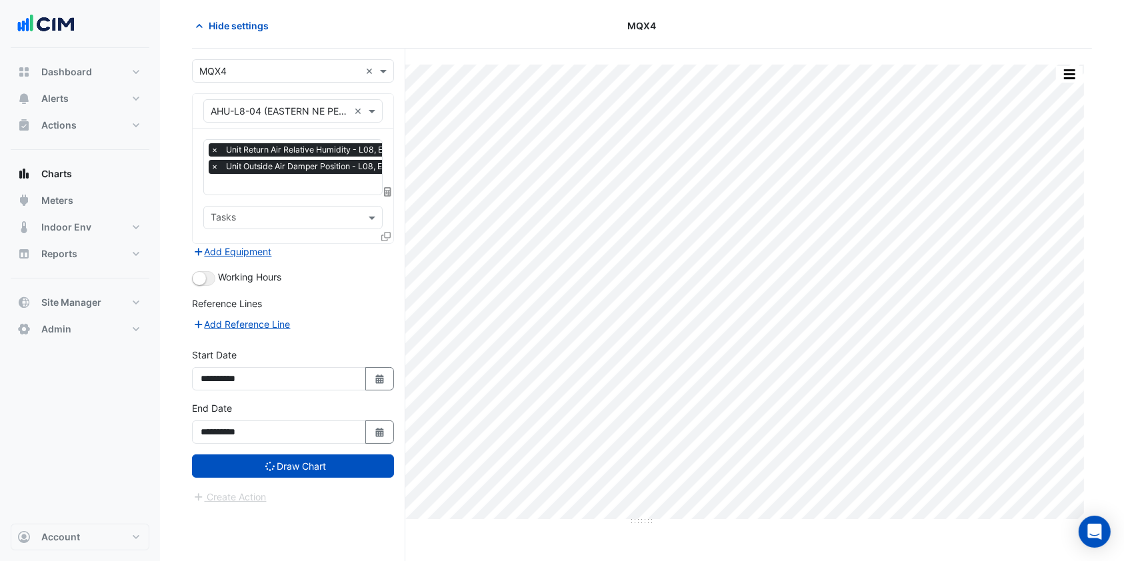
click at [298, 477] on form "**********" at bounding box center [293, 281] width 202 height 445
click at [311, 460] on button "Draw Chart" at bounding box center [293, 466] width 202 height 23
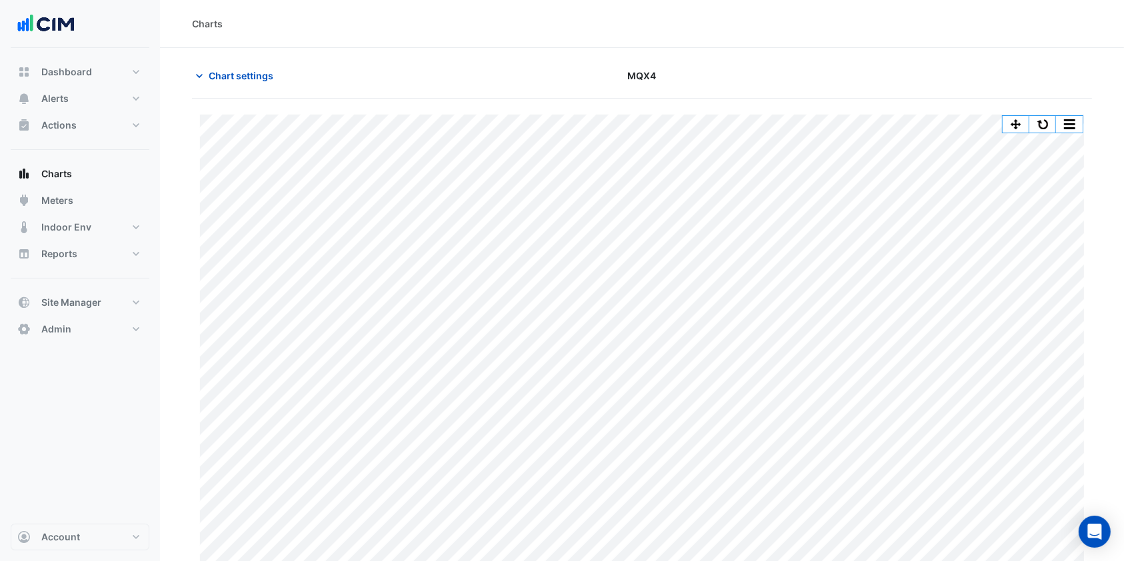
click at [229, 86] on button "Chart settings" at bounding box center [237, 75] width 90 height 23
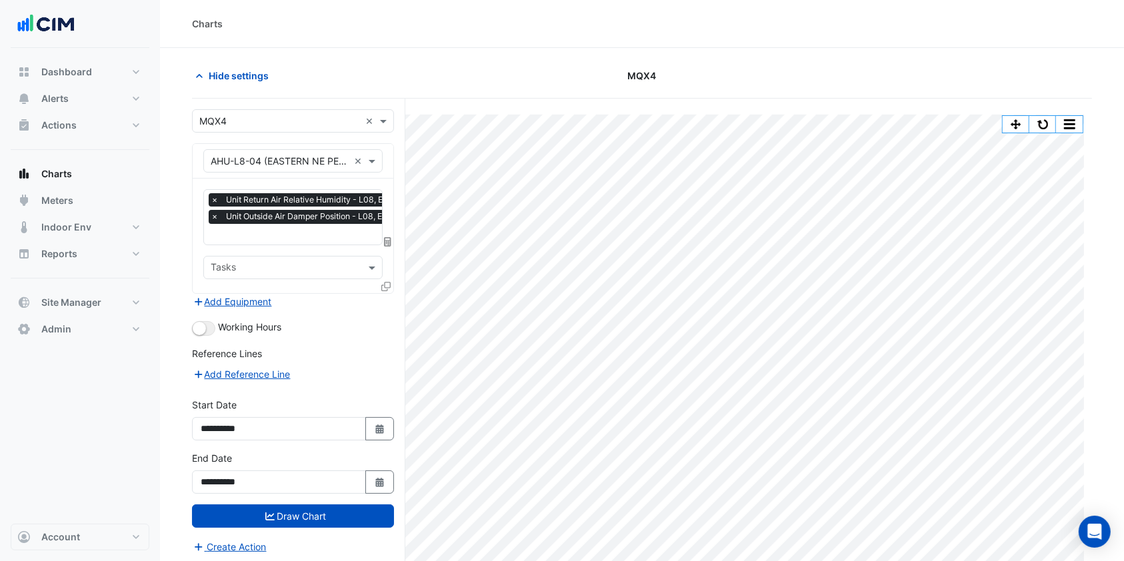
click at [218, 212] on span "×" at bounding box center [215, 216] width 12 height 13
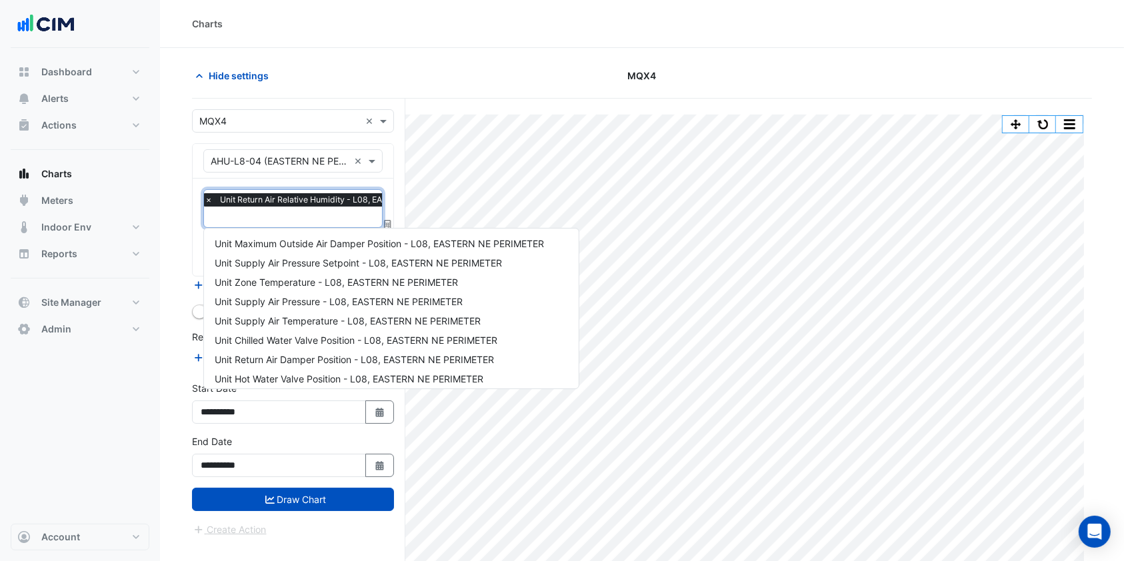
click at [251, 216] on input "text" at bounding box center [340, 218] width 270 height 14
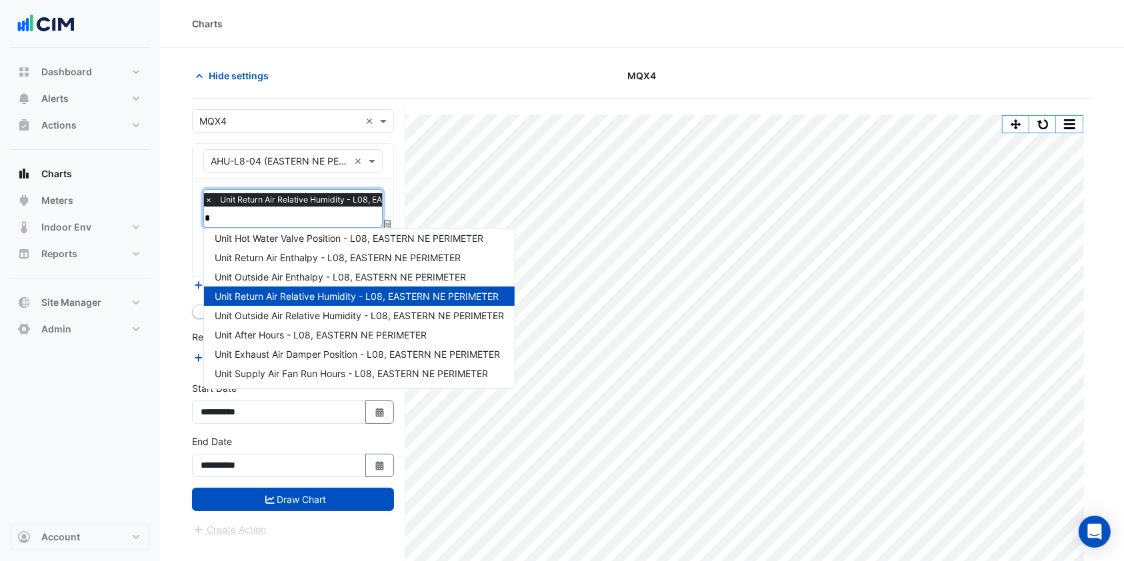
scroll to position [0, 0]
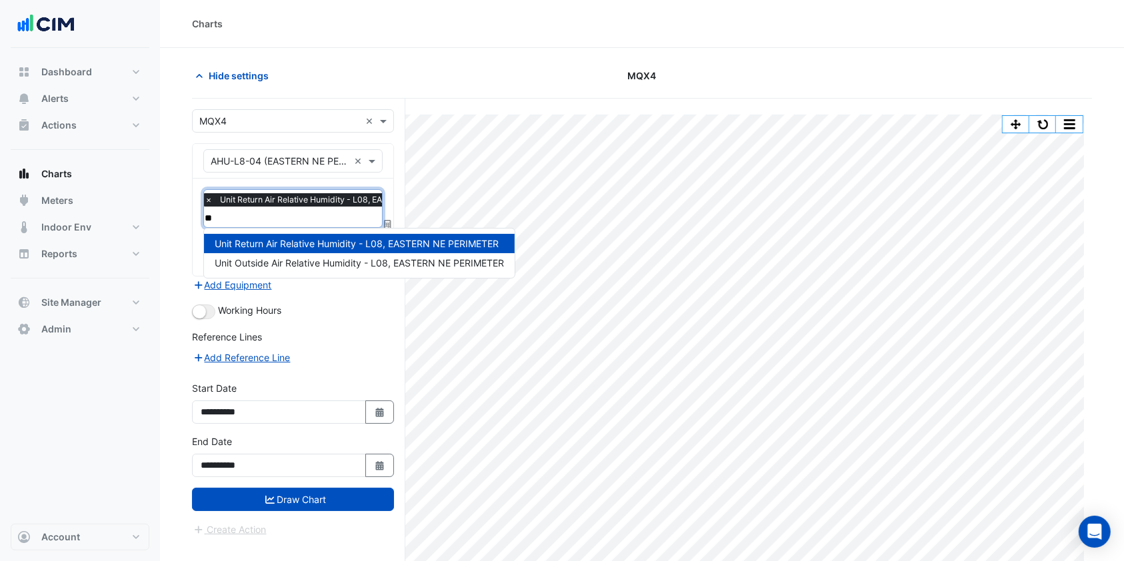
type input "***"
click at [347, 264] on span "Unit Outside Air Relative Humidity - L08, EASTERN NE PERIMETER" at bounding box center [359, 262] width 289 height 11
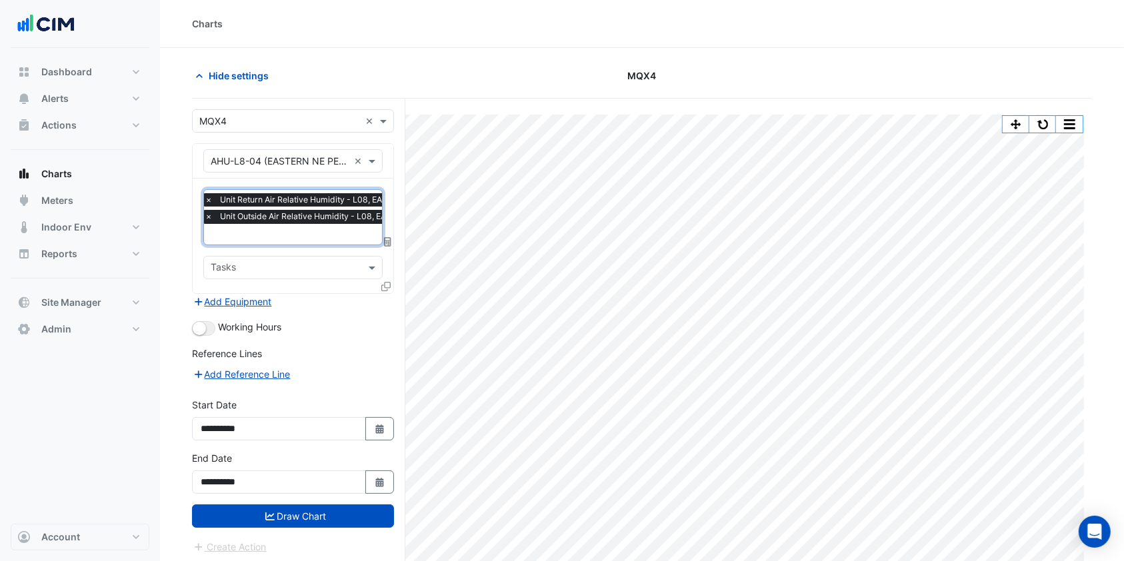
click at [317, 512] on button "Draw Chart" at bounding box center [293, 516] width 202 height 23
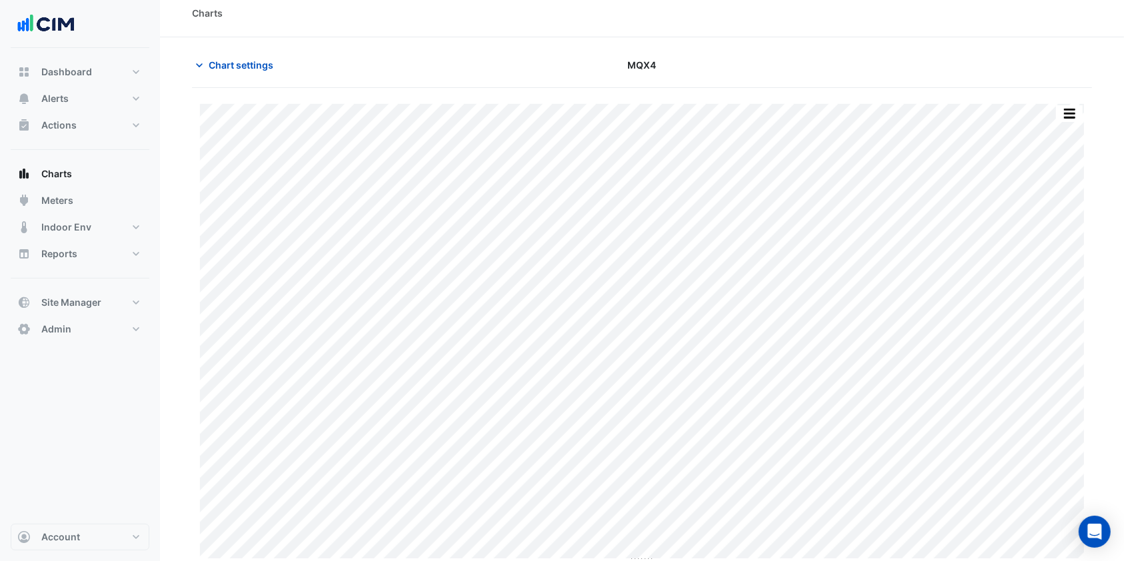
scroll to position [14, 0]
click at [234, 69] on button "Chart settings" at bounding box center [237, 61] width 90 height 23
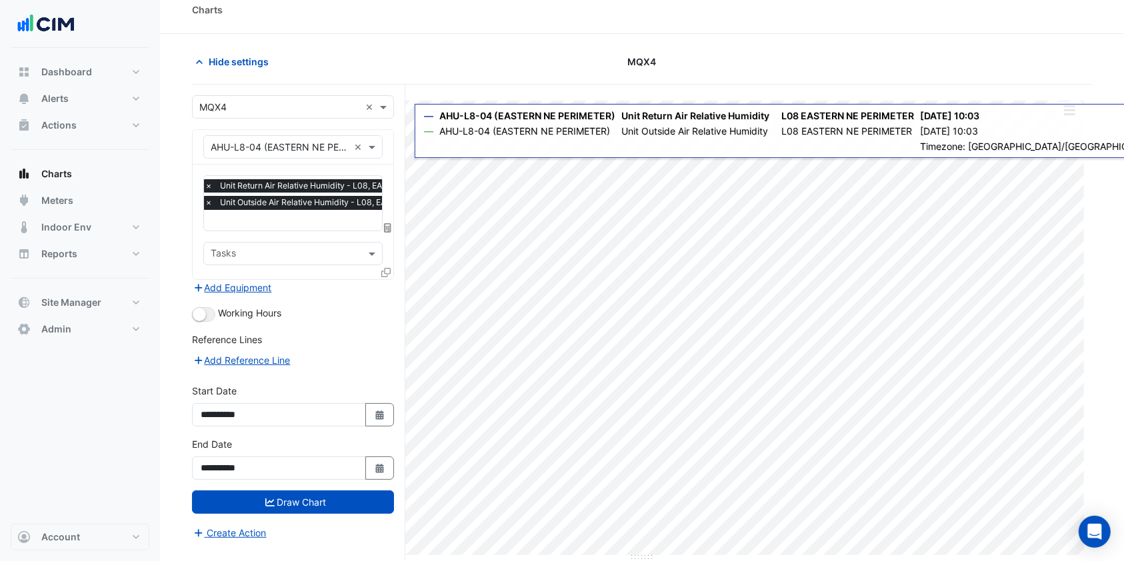
click at [205, 199] on span "×" at bounding box center [209, 202] width 12 height 13
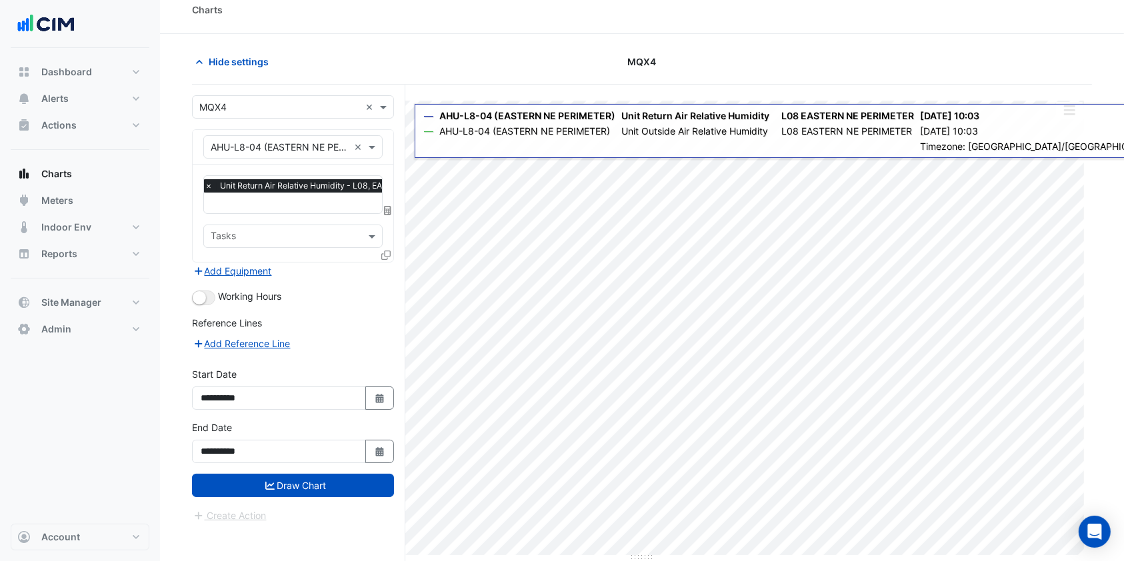
click at [388, 251] on icon at bounding box center [385, 255] width 9 height 9
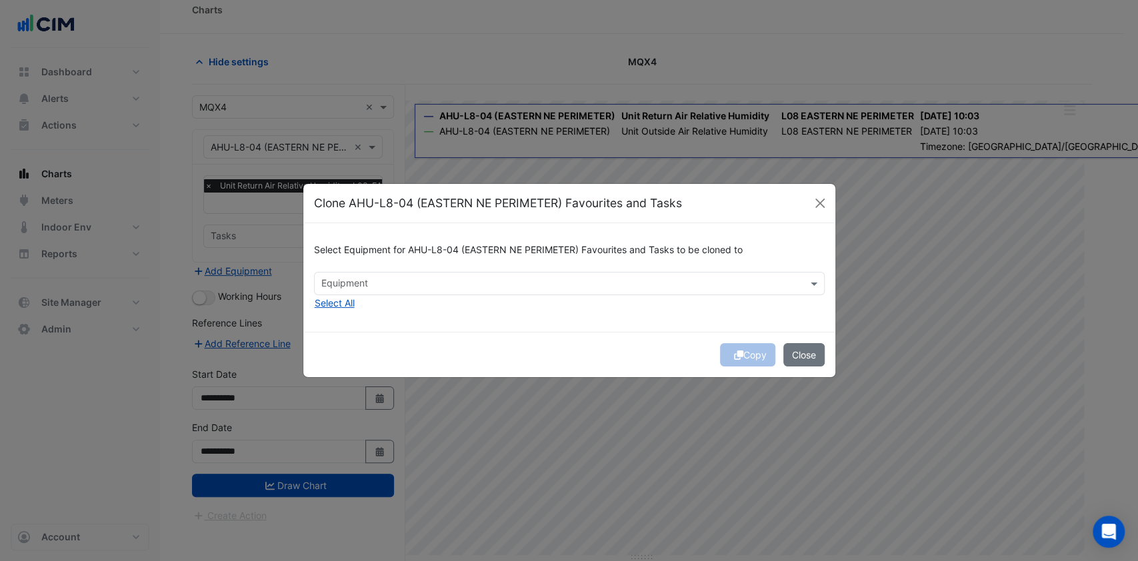
click at [471, 283] on input "text" at bounding box center [561, 285] width 481 height 14
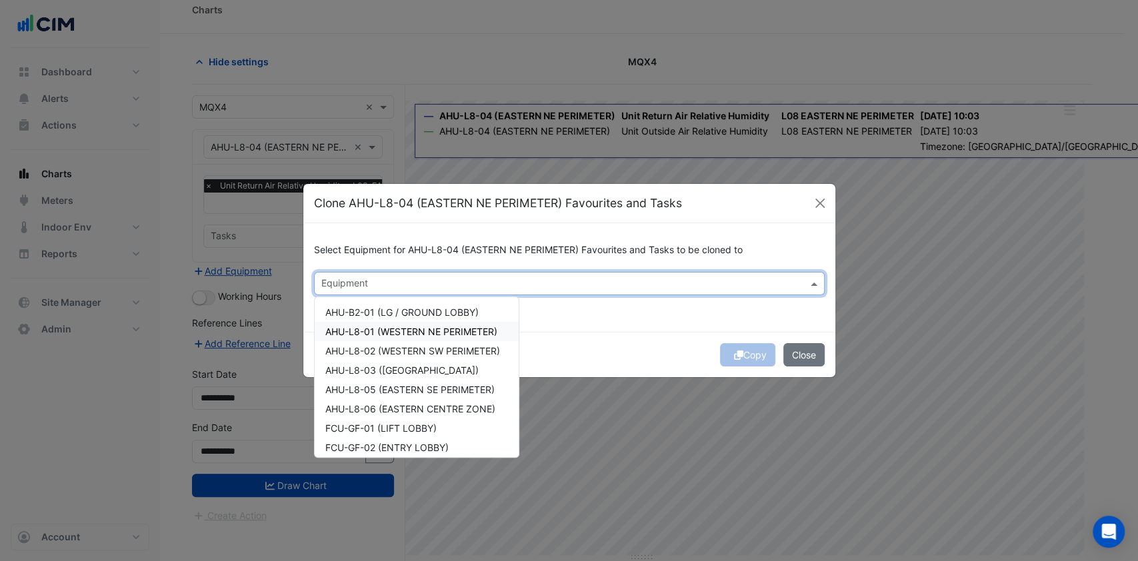
click at [395, 326] on span "AHU-L8-01 (WESTERN NE PERIMETER)" at bounding box center [411, 331] width 172 height 11
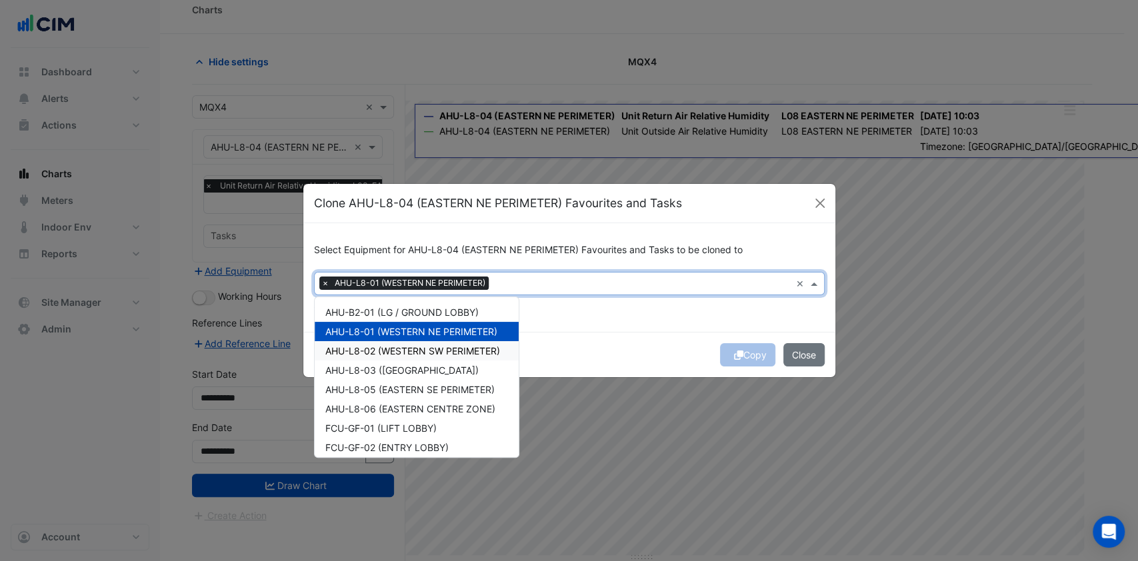
click at [394, 343] on div "AHU-L8-02 (WESTERN SW PERIMETER)" at bounding box center [417, 350] width 204 height 19
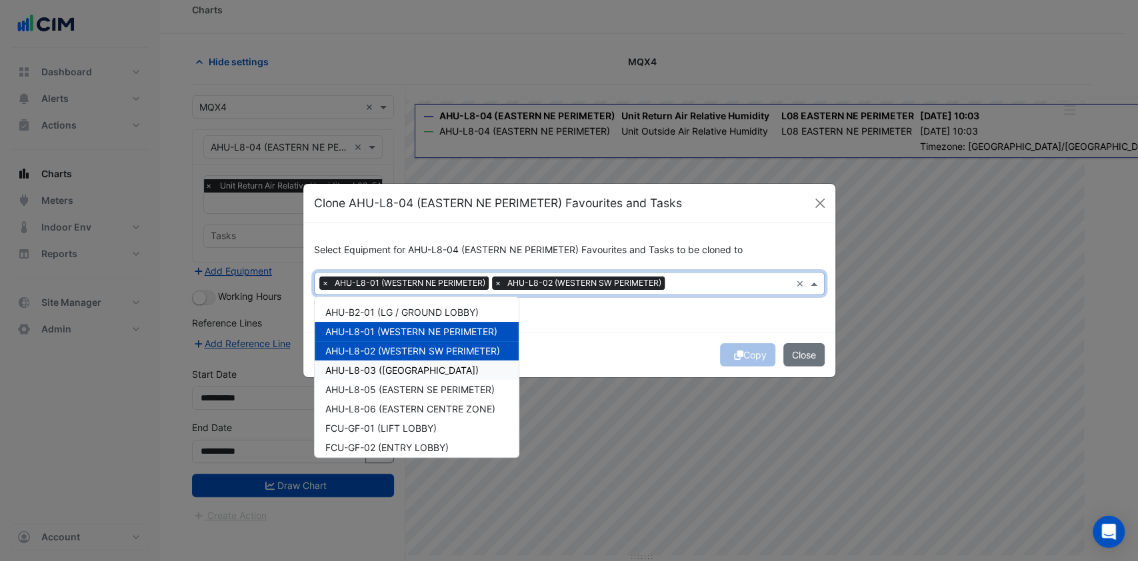
click at [389, 374] on span "AHU-L8-03 ([GEOGRAPHIC_DATA])" at bounding box center [401, 370] width 153 height 11
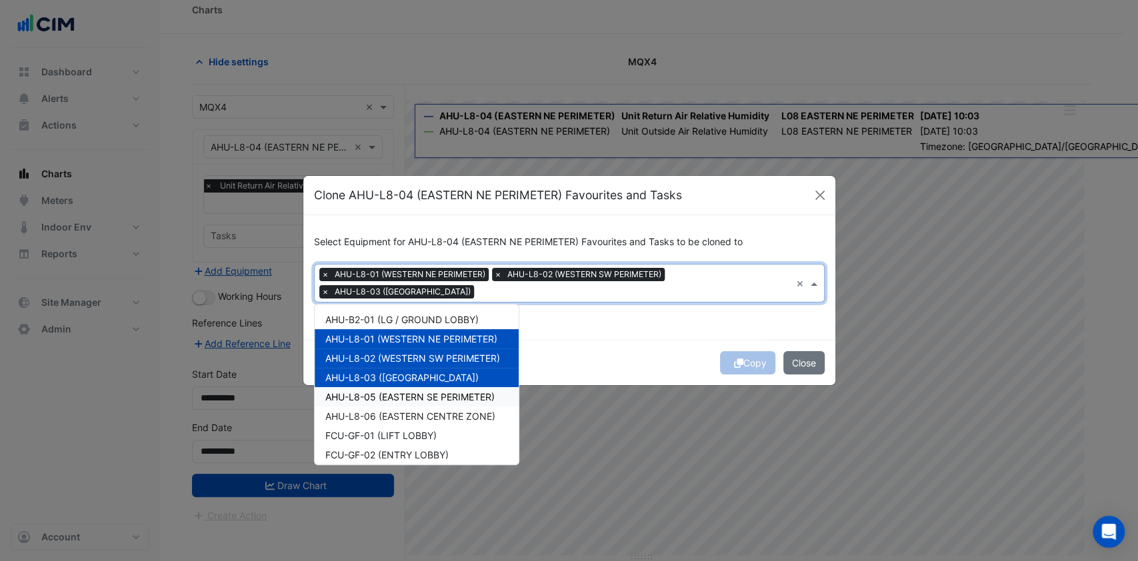
click at [380, 397] on span "AHU-L8-05 (EASTERN SE PERIMETER)" at bounding box center [409, 396] width 169 height 11
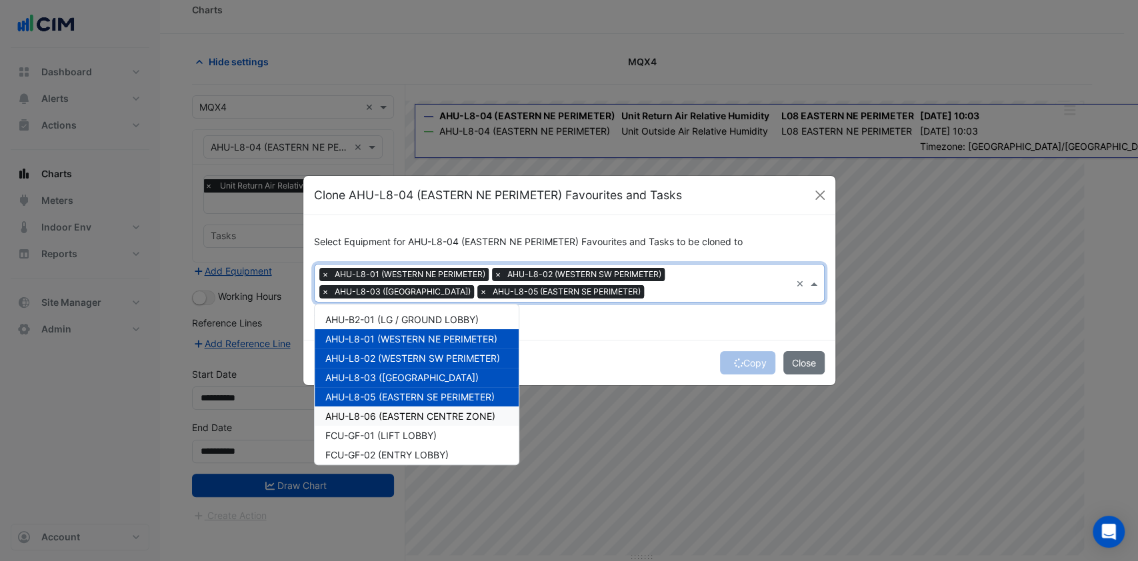
click at [377, 413] on span "AHU-L8-06 (EASTERN CENTRE ZONE)" at bounding box center [410, 416] width 170 height 11
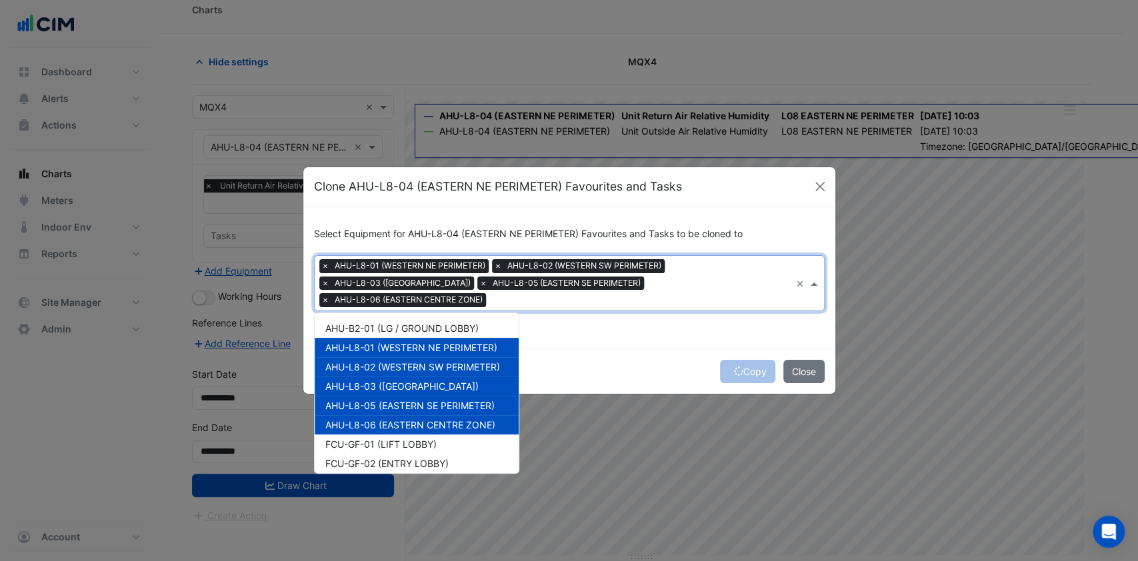
click at [553, 364] on div "Copy Close" at bounding box center [569, 371] width 532 height 45
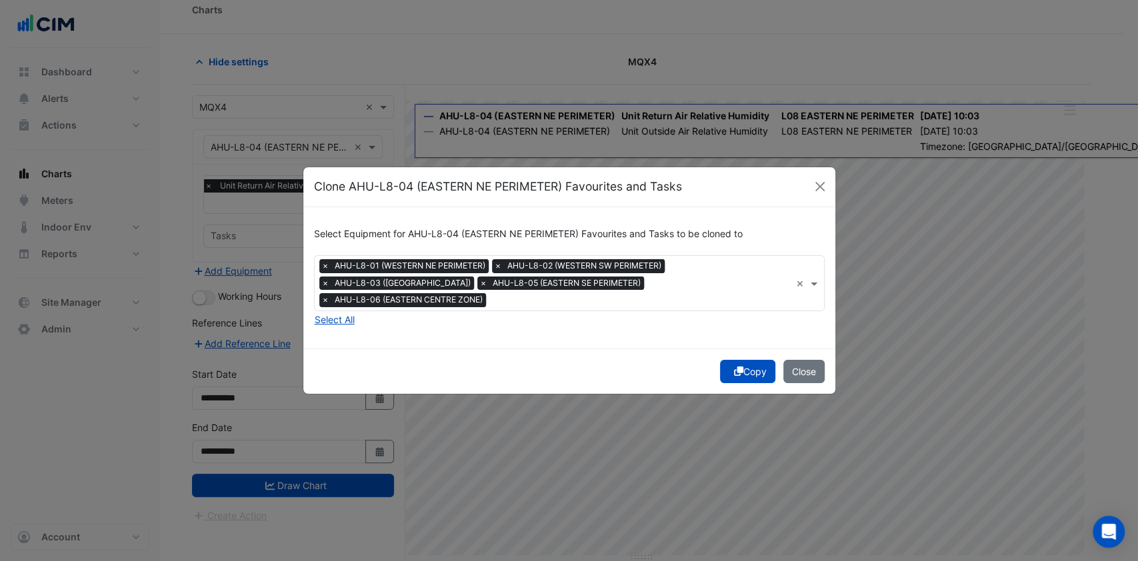
click at [743, 364] on button "Copy" at bounding box center [747, 371] width 55 height 23
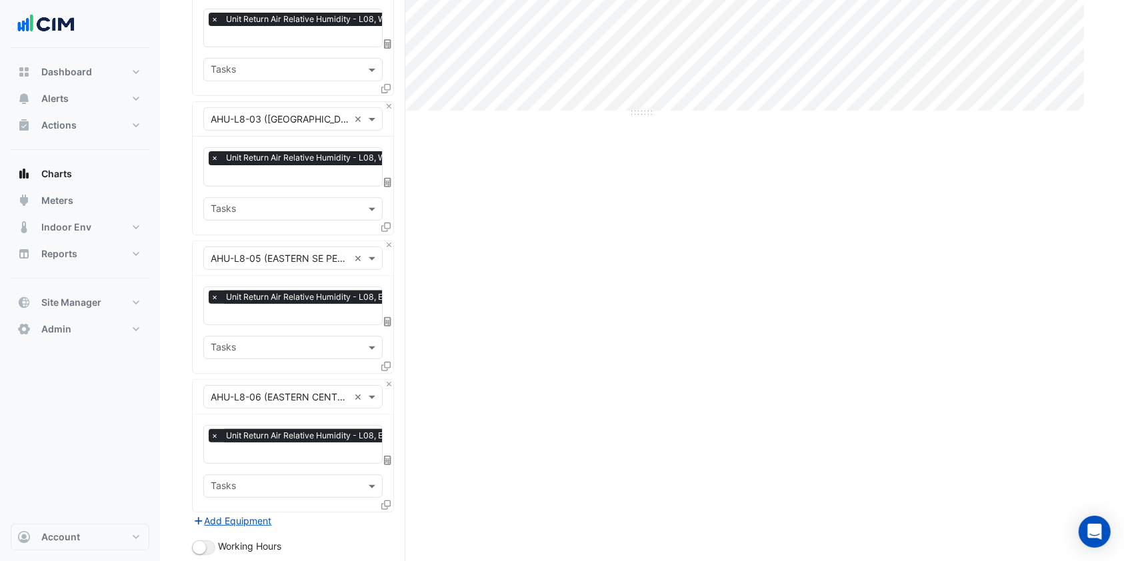
scroll to position [668, 0]
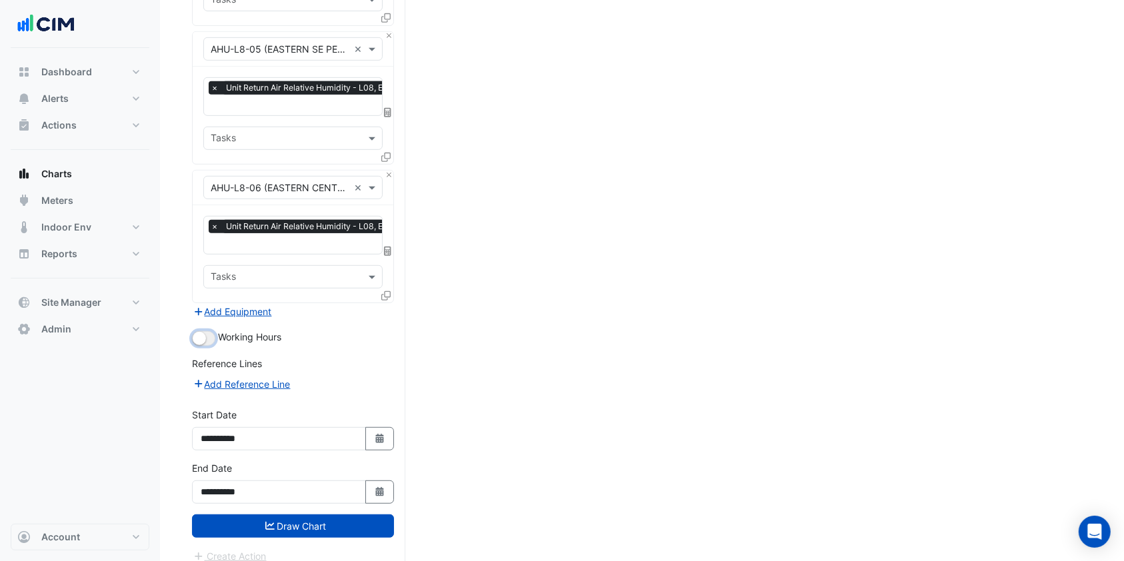
click at [209, 331] on button "button" at bounding box center [203, 338] width 23 height 15
click at [257, 515] on button "Draw Chart" at bounding box center [293, 526] width 202 height 23
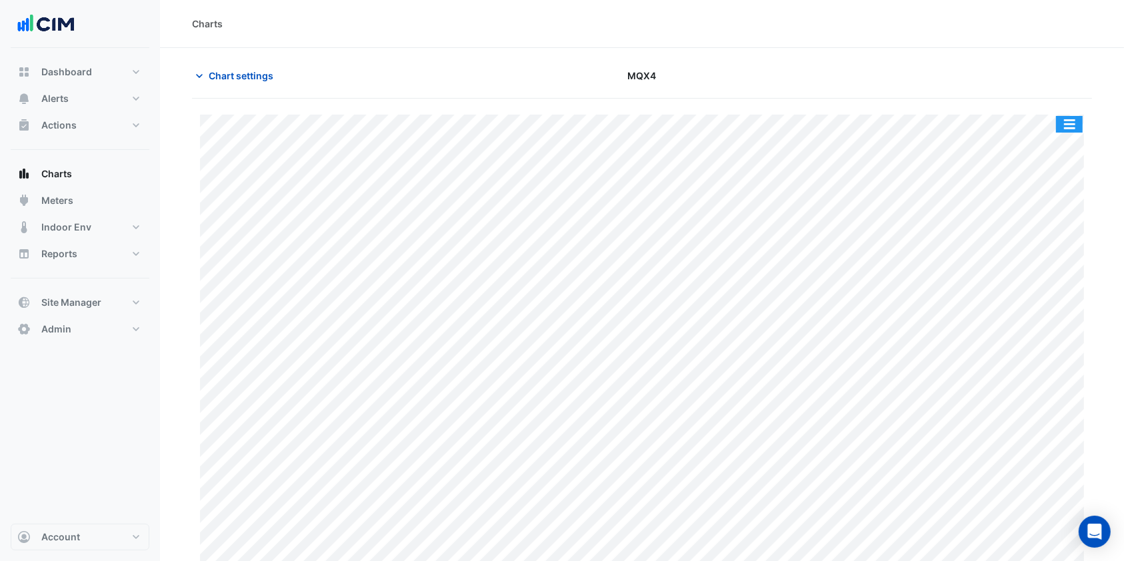
click at [1065, 120] on button "button" at bounding box center [1069, 124] width 27 height 17
click at [997, 76] on div at bounding box center [947, 75] width 305 height 23
click at [1061, 118] on button "button" at bounding box center [1069, 124] width 27 height 17
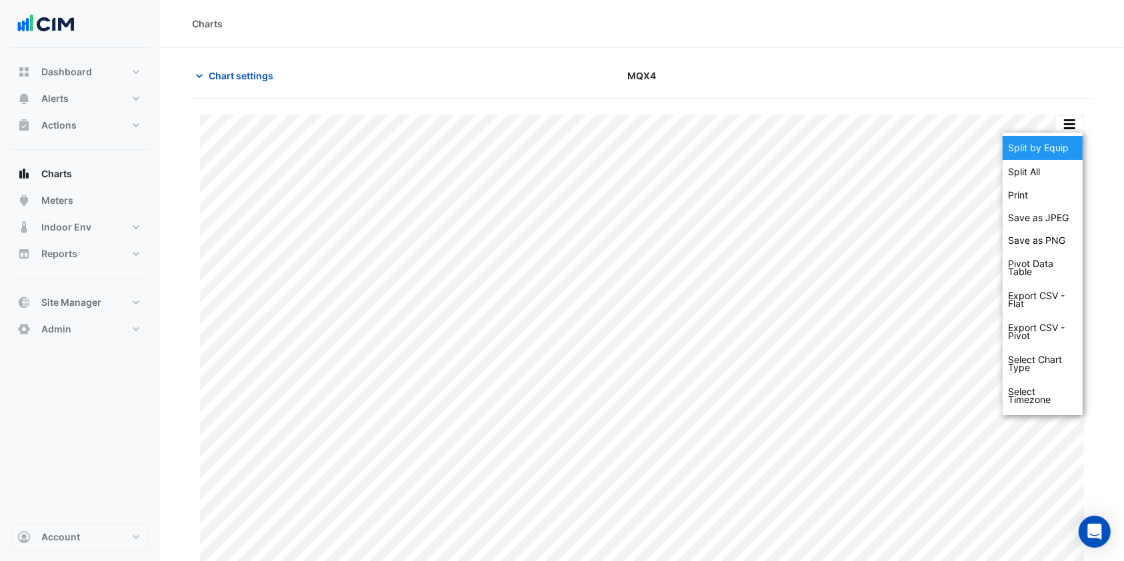
click at [1046, 143] on div "Split by Equip" at bounding box center [1043, 148] width 80 height 24
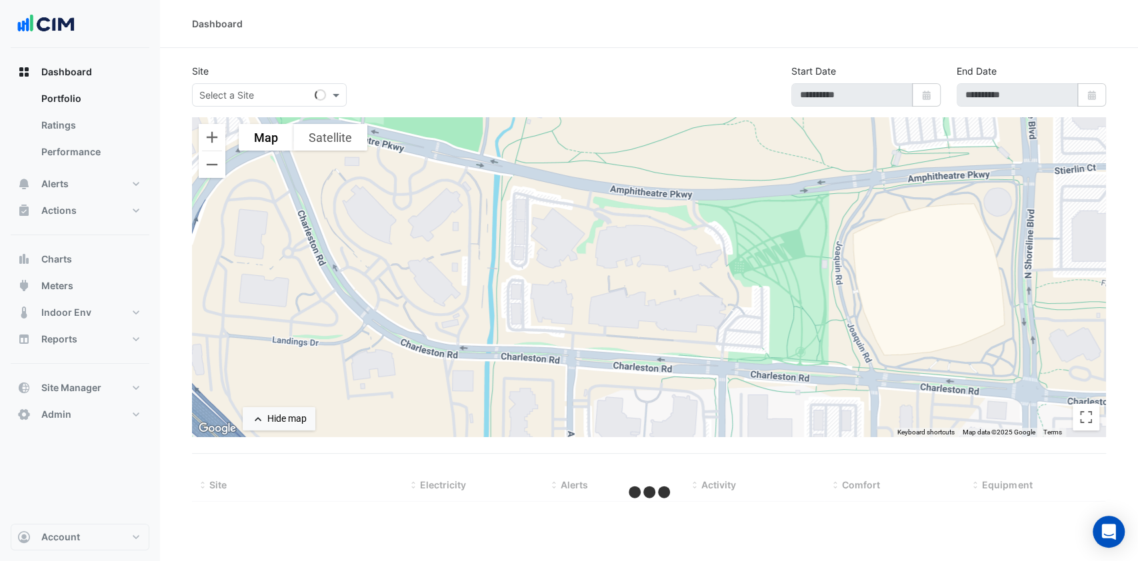
select select "***"
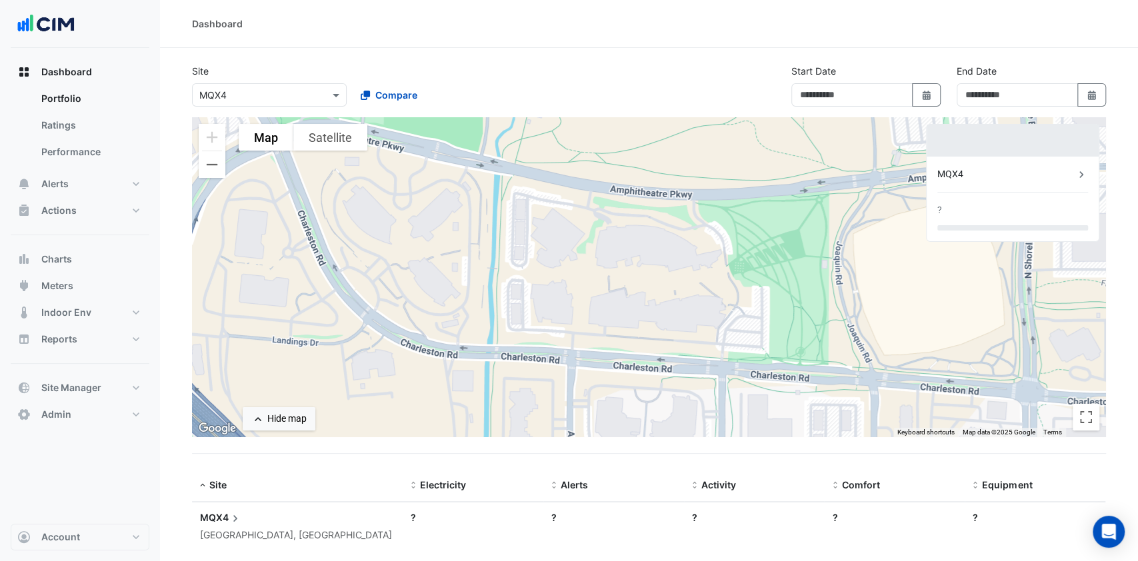
type input "**********"
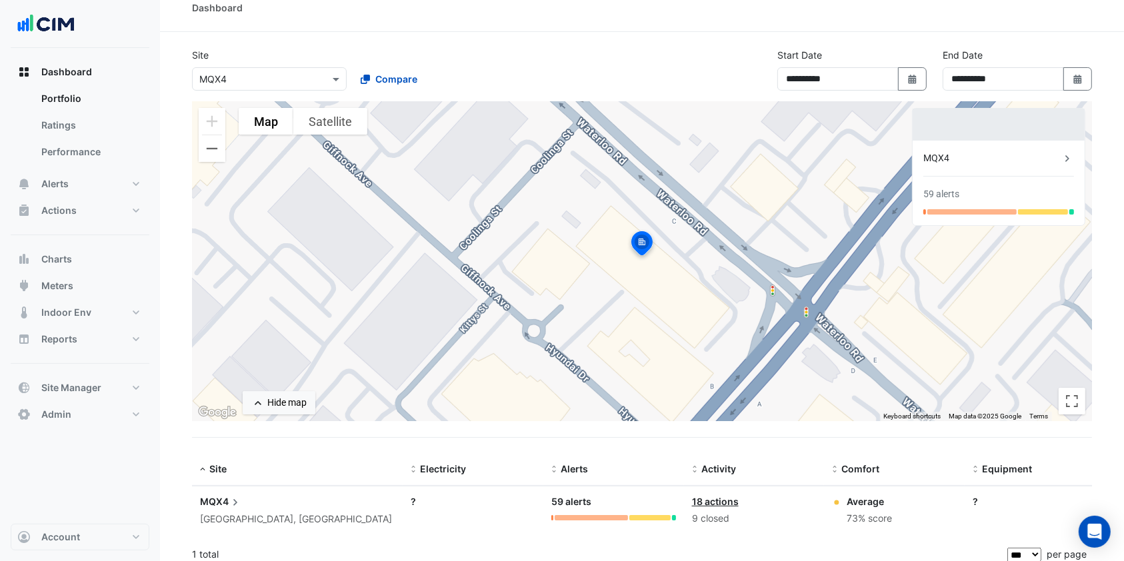
scroll to position [25, 0]
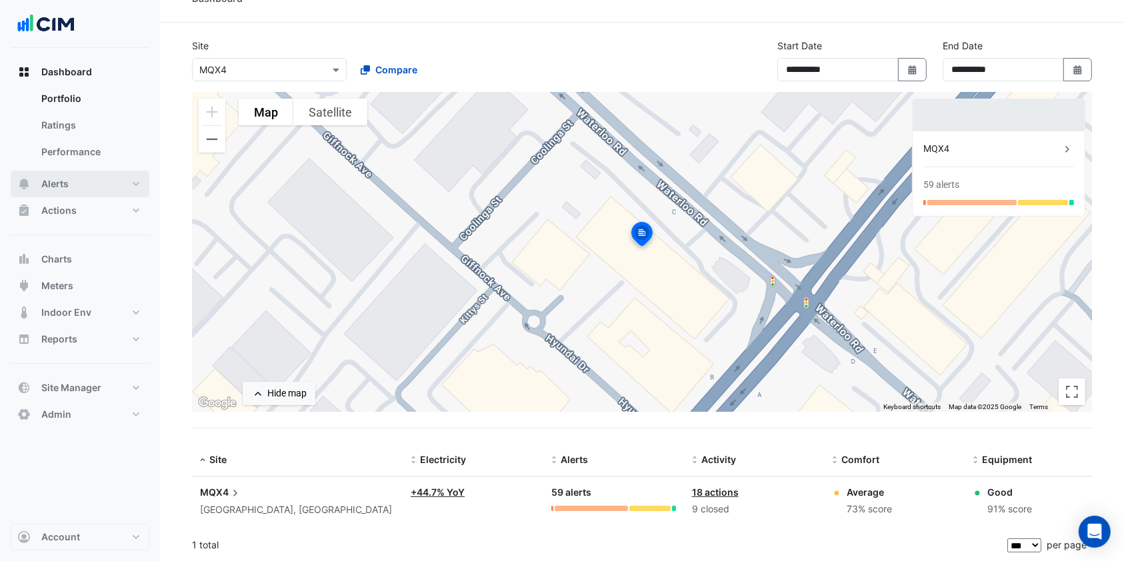
click at [79, 190] on button "Alerts" at bounding box center [80, 184] width 139 height 27
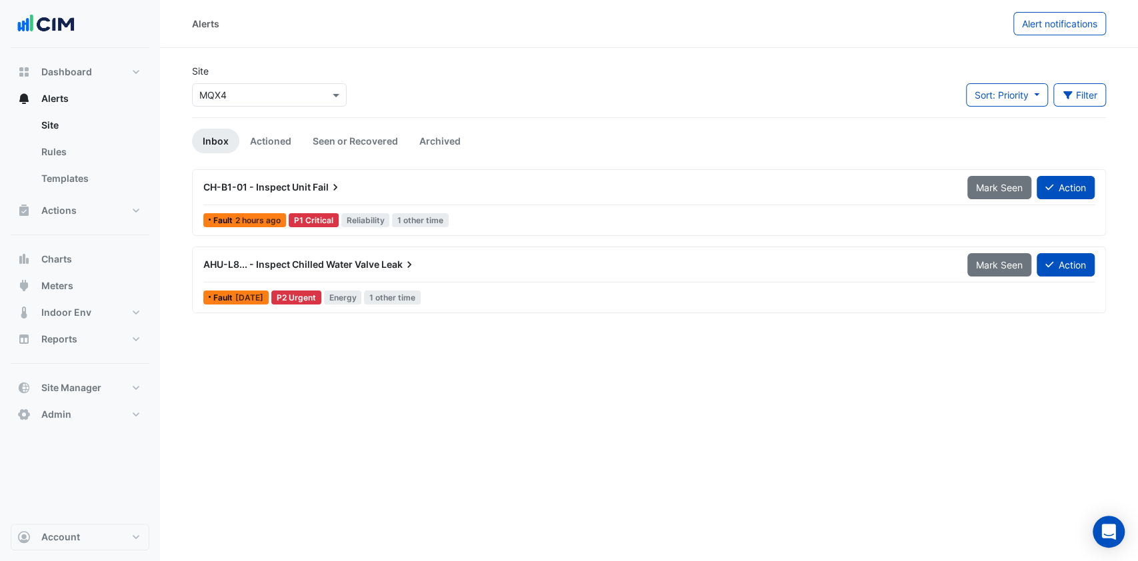
click at [1093, 95] on button "Filter" at bounding box center [1079, 94] width 53 height 23
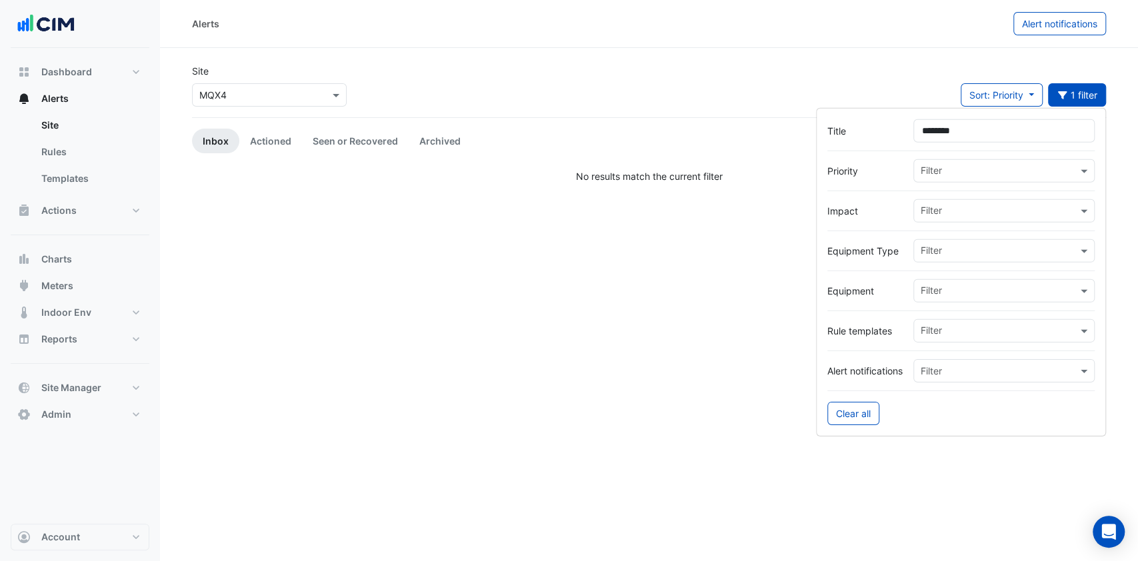
type input "********"
click at [253, 143] on link "Actioned" at bounding box center [270, 141] width 63 height 25
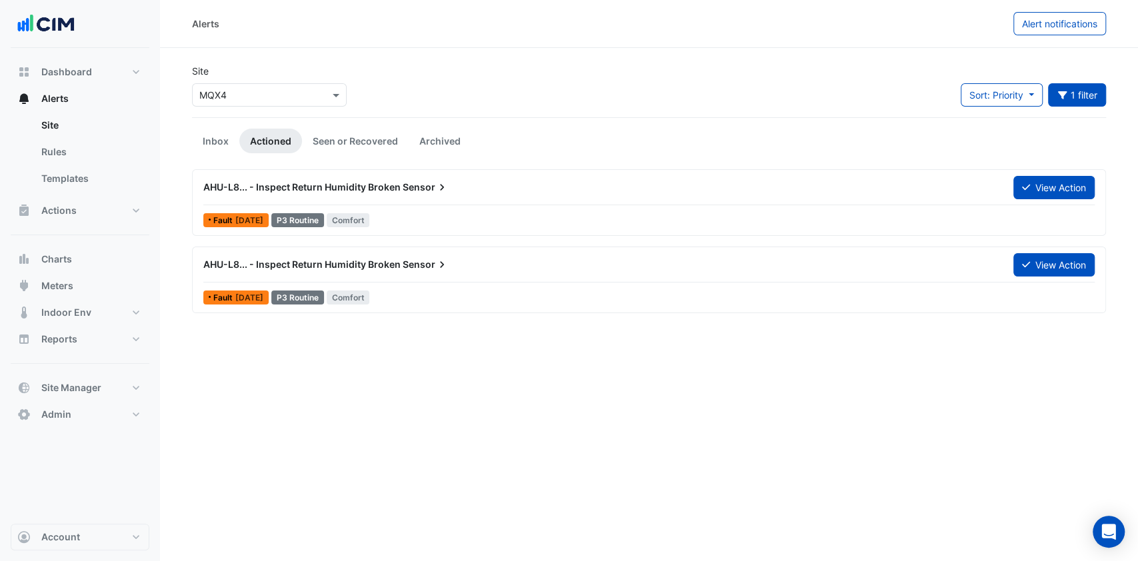
click at [1037, 195] on button "View Action" at bounding box center [1053, 187] width 81 height 23
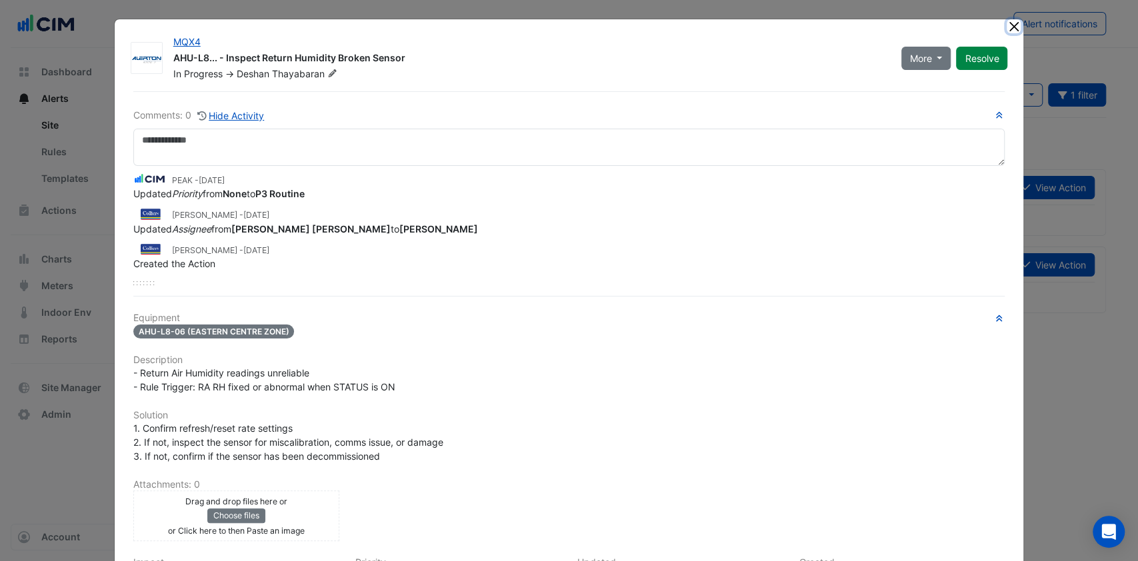
click at [1013, 31] on button "Close" at bounding box center [1014, 26] width 14 height 14
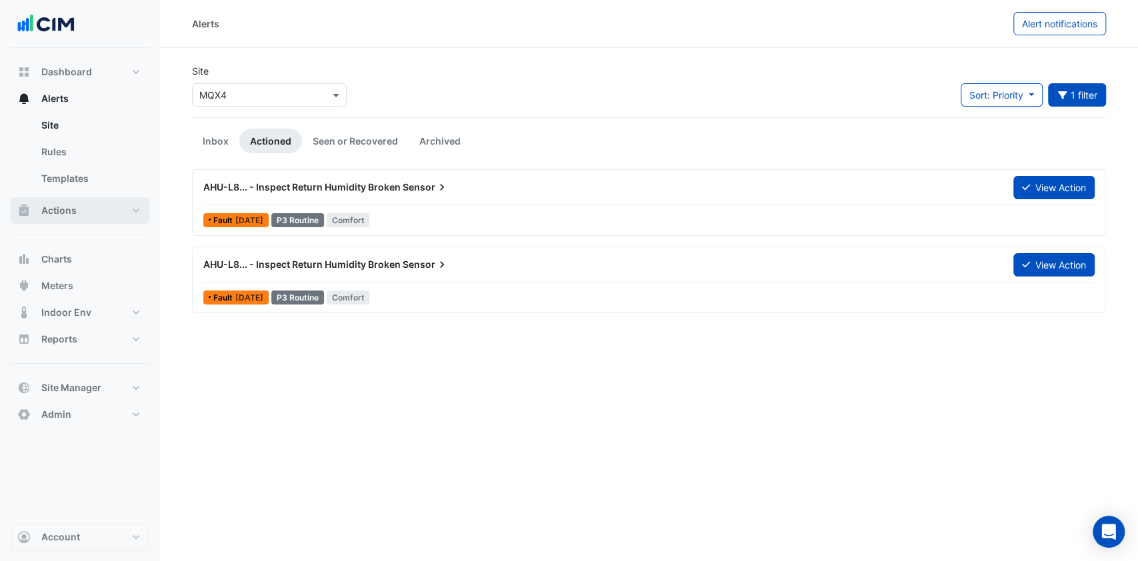
click at [97, 199] on button "Actions" at bounding box center [80, 210] width 139 height 27
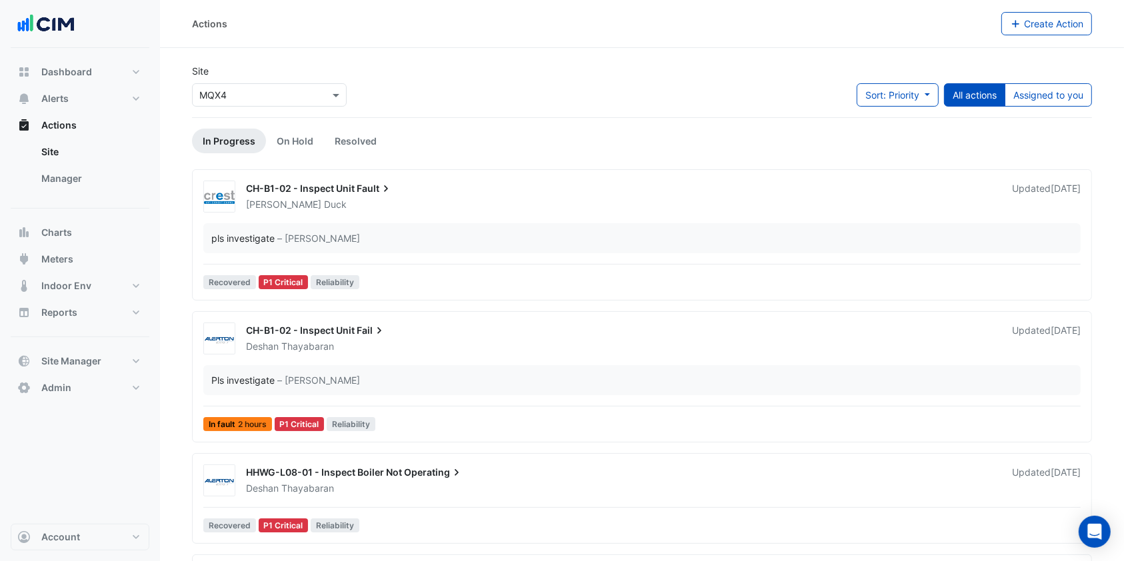
click at [102, 178] on link "Manager" at bounding box center [90, 178] width 119 height 27
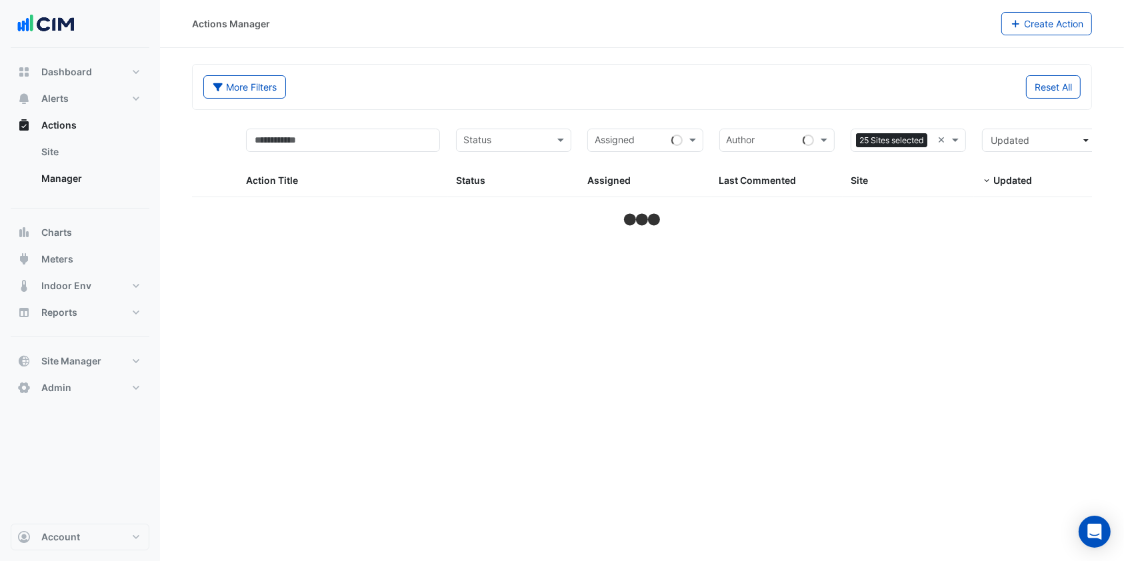
select select "***"
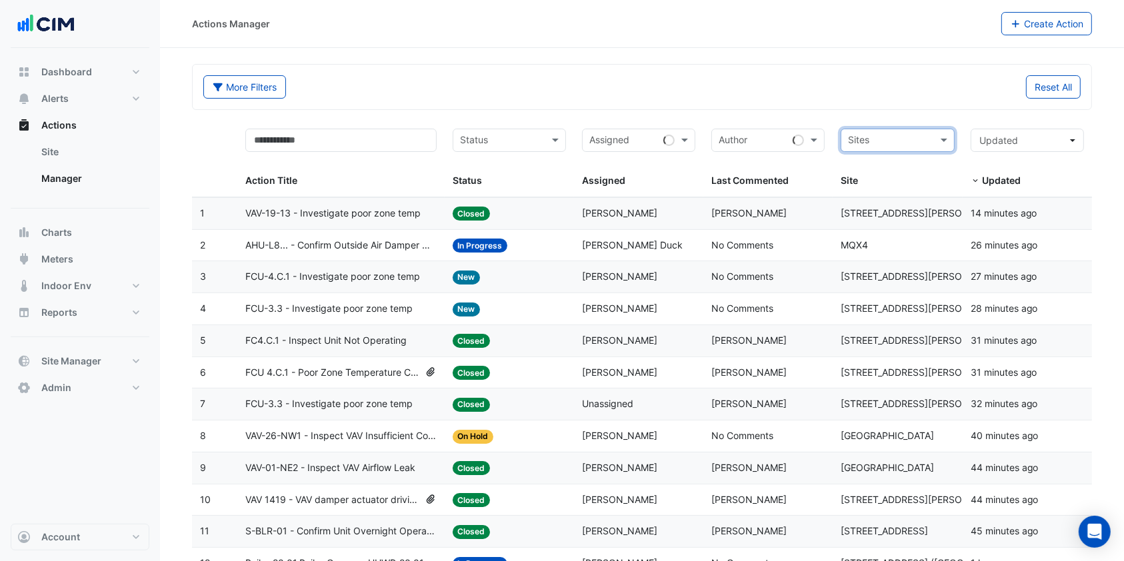
click at [386, 207] on span "VAV-19-13 - Investigate poor zone temp" at bounding box center [332, 213] width 175 height 15
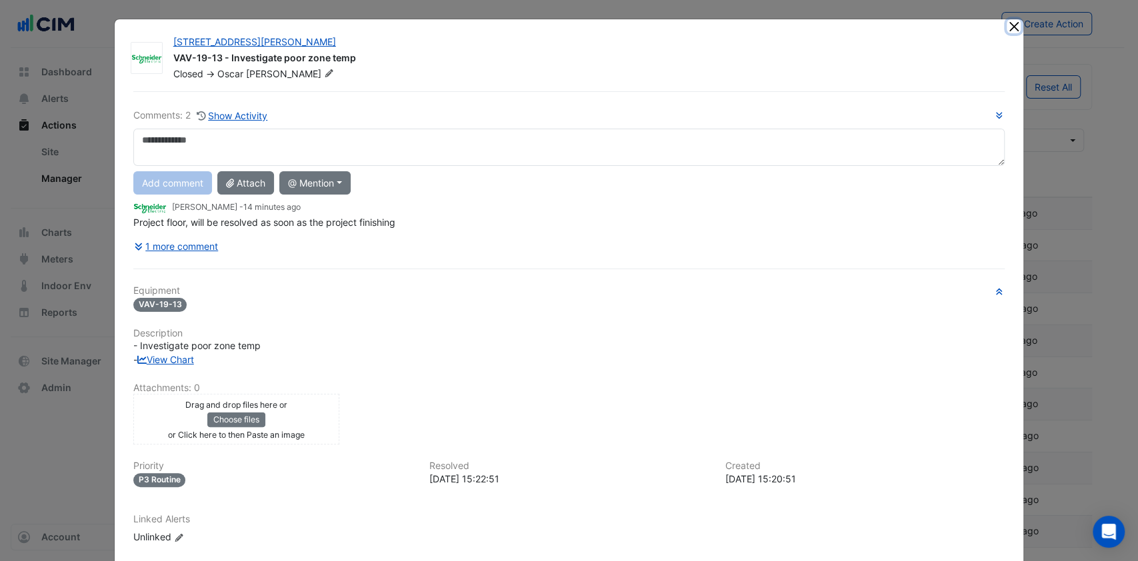
click at [1007, 29] on button "Close" at bounding box center [1014, 26] width 14 height 14
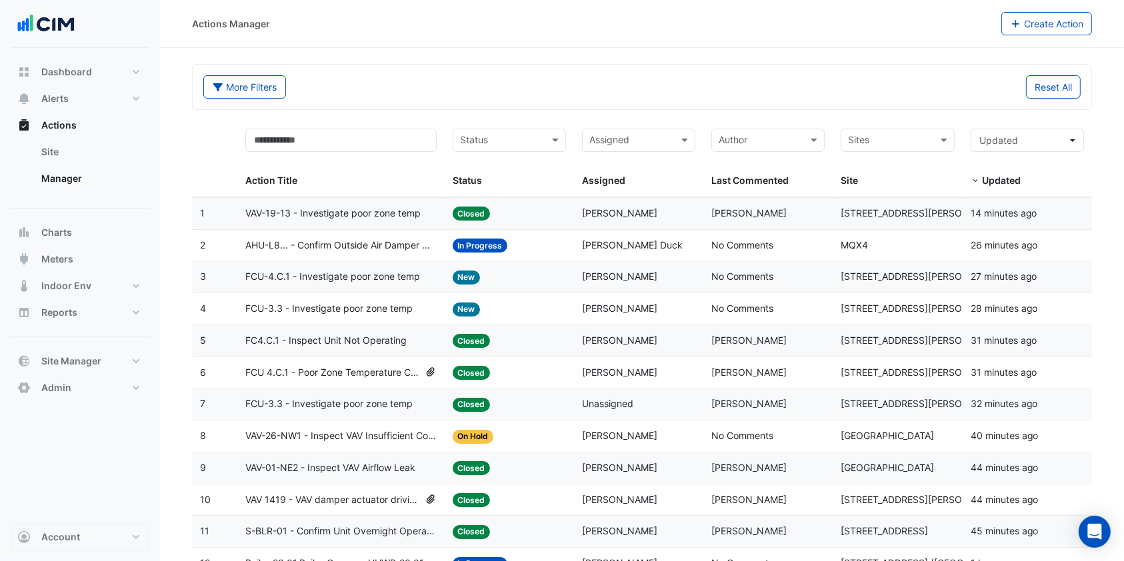
click at [315, 239] on span "AHU-L8... - Confirm Outside Air Damper Override Open (Energy Waste)" at bounding box center [340, 245] width 191 height 15
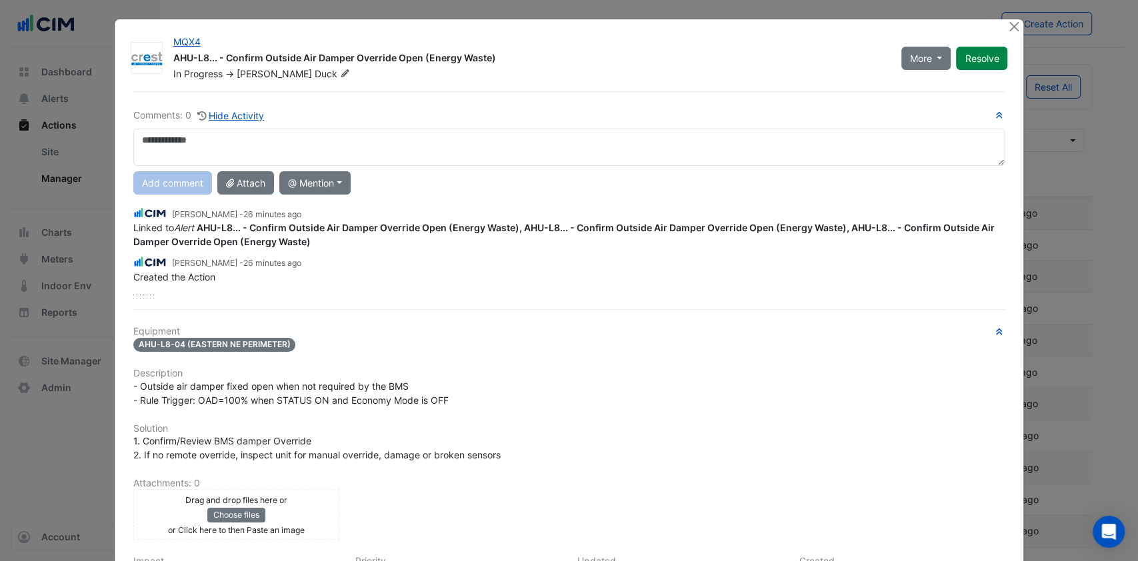
scroll to position [89, 0]
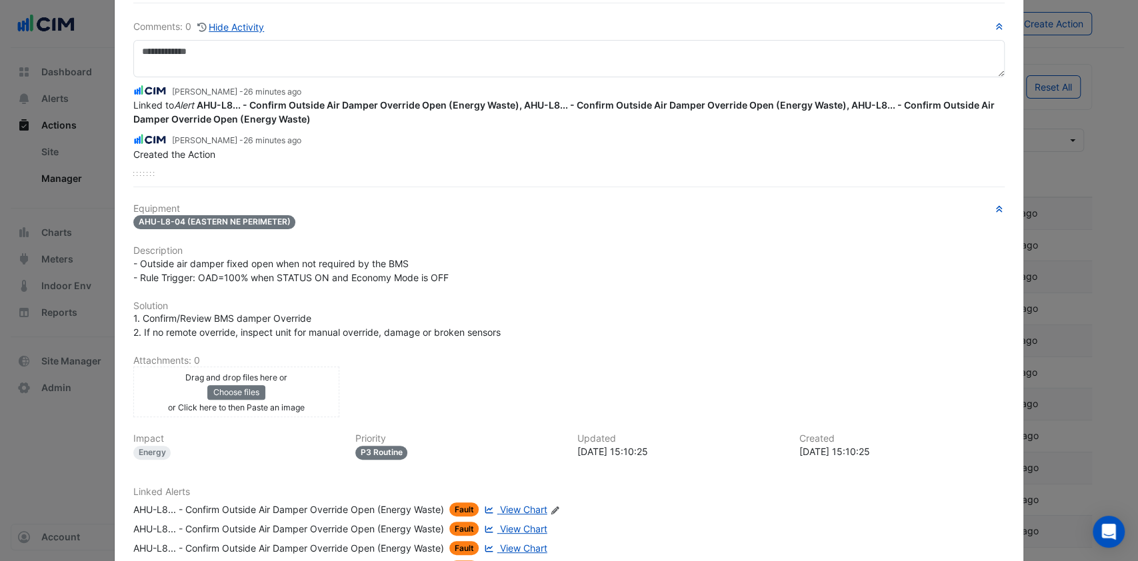
drag, startPoint x: 407, startPoint y: 295, endPoint x: 375, endPoint y: 296, distance: 32.7
click at [375, 296] on div "Equipment AHU-L8-04 (EASTERN NE PERIMETER) Description - Outside air damper fix…" at bounding box center [569, 394] width 872 height 383
drag, startPoint x: 400, startPoint y: 262, endPoint x: 135, endPoint y: 258, distance: 264.7
click at [135, 258] on span "- Outside air damper fixed open when not required by the BMS - Rule Trigger: OA…" at bounding box center [290, 270] width 315 height 25
copy span "Outside air damper fixed open when not required by the BMS"
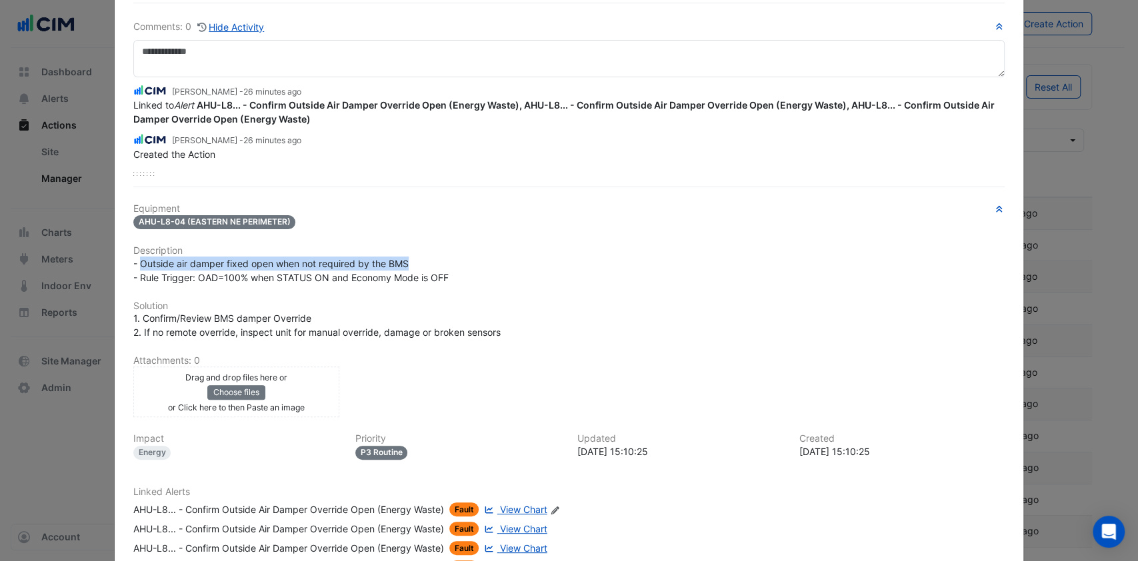
click at [523, 504] on span "View Chart" at bounding box center [523, 509] width 47 height 11
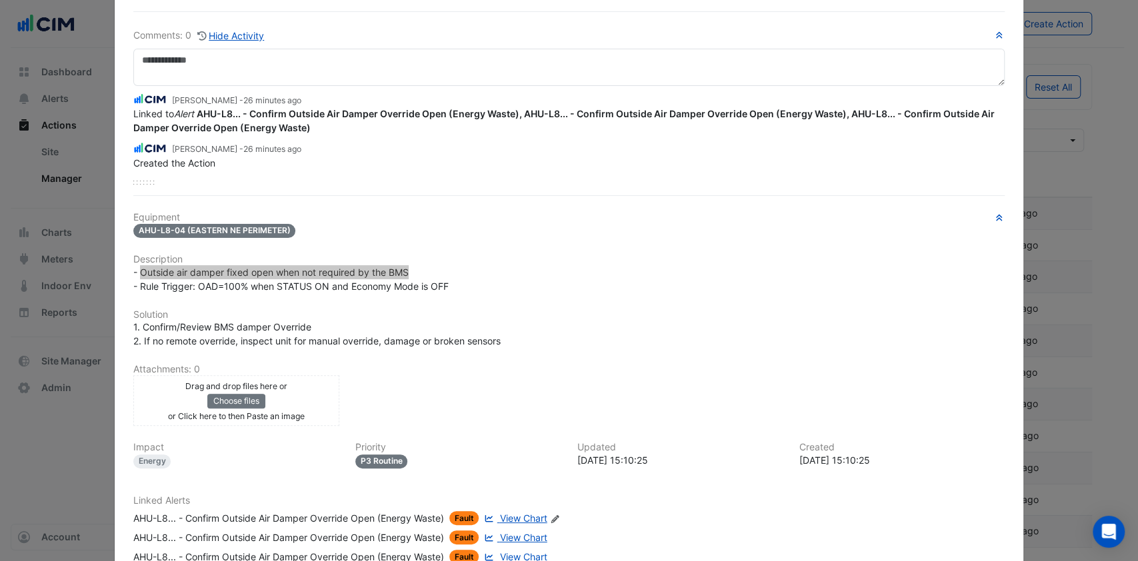
scroll to position [177, 0]
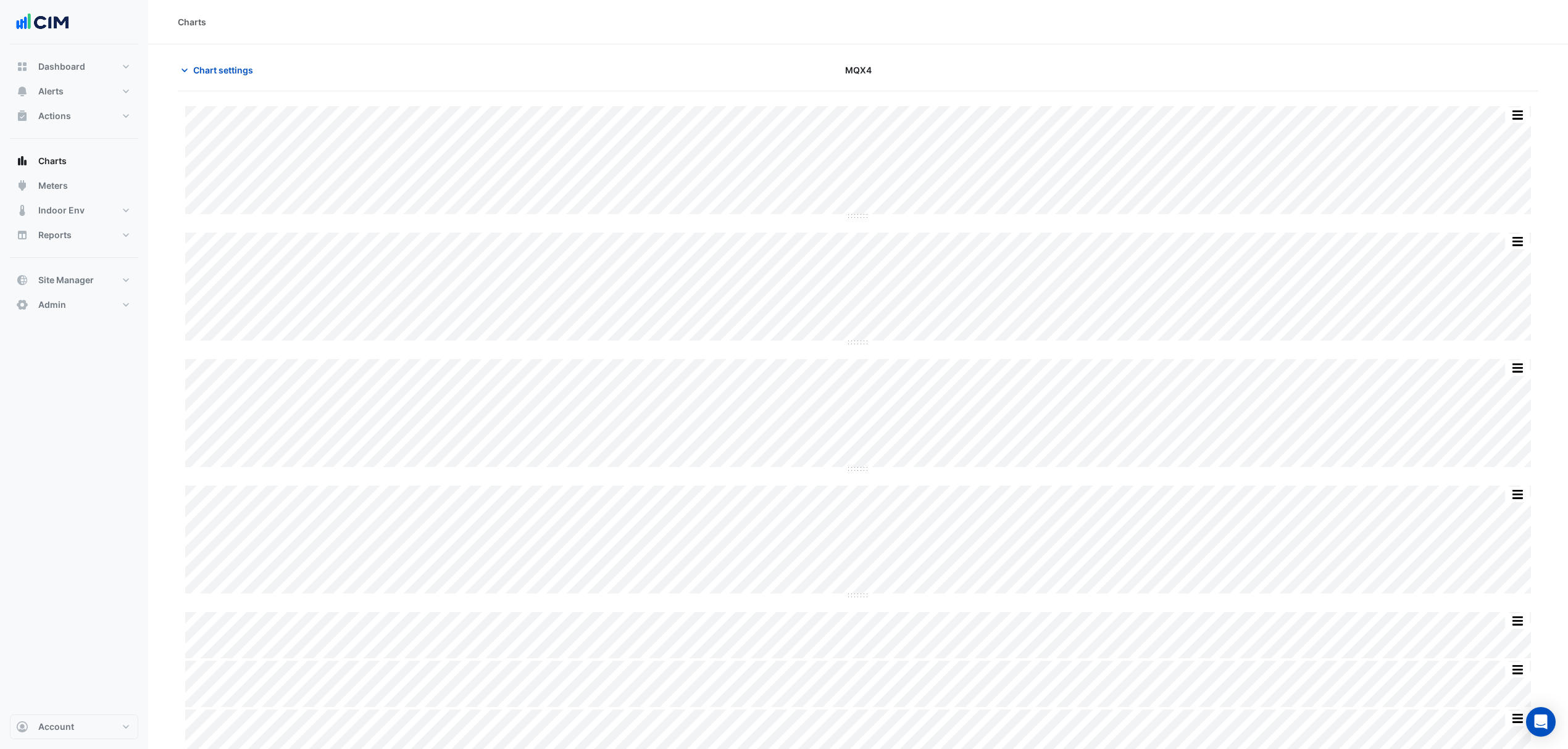
scroll to position [58, 0]
